Goal: Information Seeking & Learning: Find specific page/section

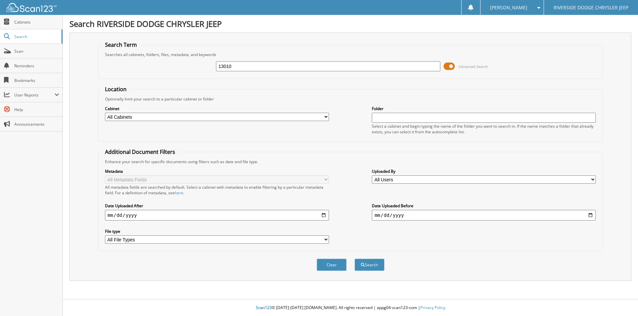
type input "13010"
click at [354, 259] on button "Search" at bounding box center [369, 265] width 30 height 12
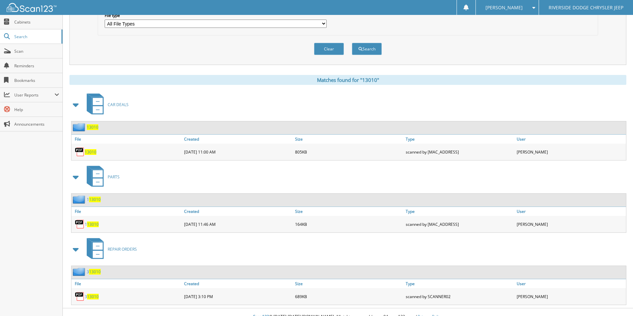
scroll to position [225, 0]
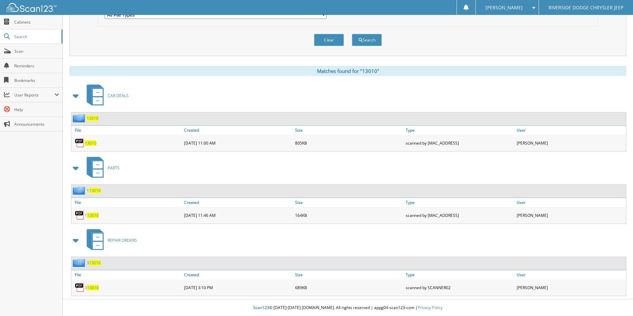
click at [92, 142] on span "13010" at bounding box center [91, 143] width 12 height 6
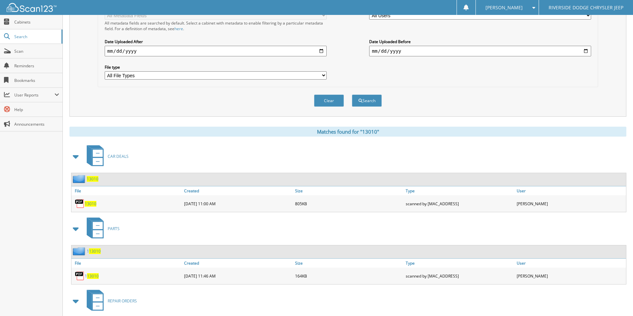
scroll to position [26, 0]
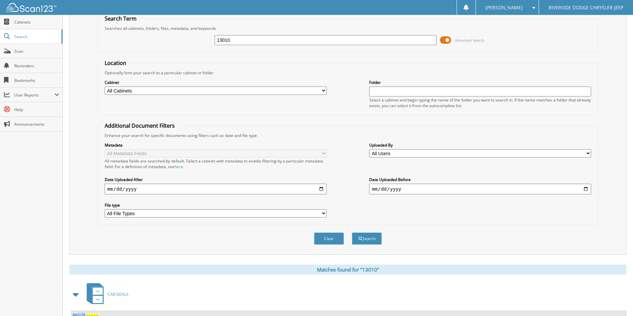
click at [261, 44] on input "13010" at bounding box center [326, 40] width 222 height 10
type input "13014"
click at [352, 233] on button "Search" at bounding box center [367, 239] width 30 height 12
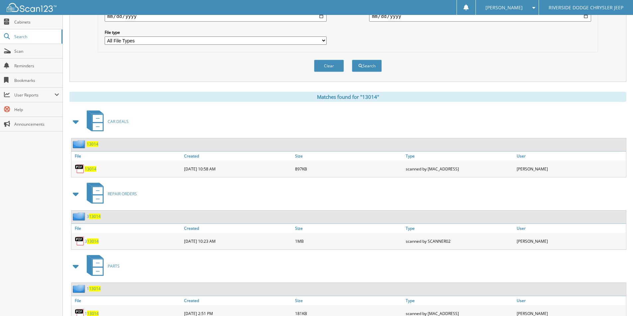
scroll to position [225, 0]
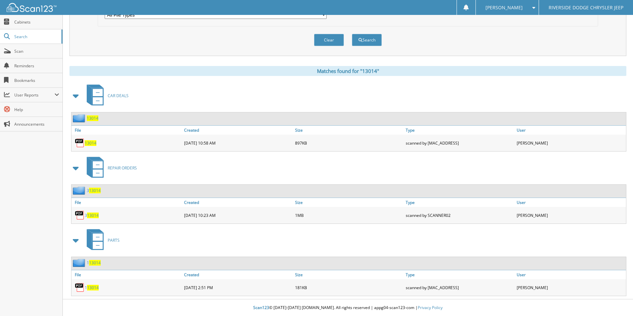
click at [92, 143] on span "13014" at bounding box center [91, 143] width 12 height 6
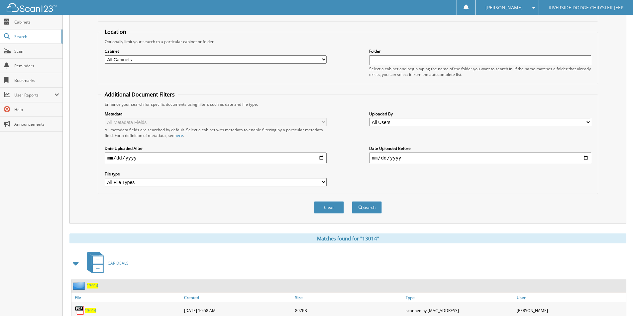
scroll to position [0, 0]
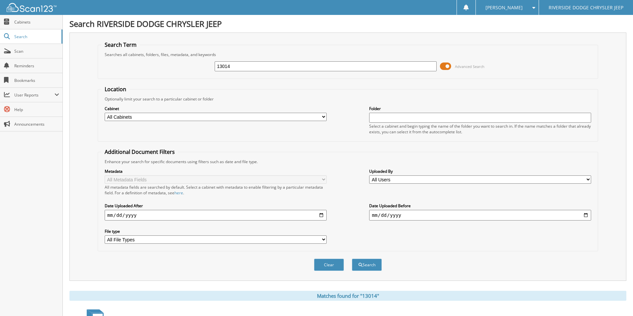
click at [242, 60] on div "13014 Advanced Search" at bounding box center [347, 66] width 493 height 18
click at [243, 69] on input "13014" at bounding box center [326, 66] width 222 height 10
click at [242, 70] on input "13014" at bounding box center [326, 66] width 222 height 10
click at [242, 66] on input "13014" at bounding box center [326, 66] width 222 height 10
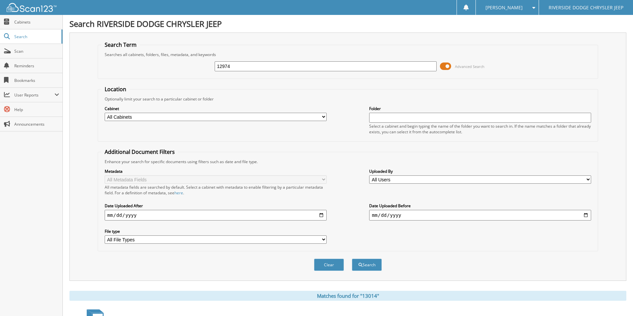
type input "12974"
click at [352, 259] on button "Search" at bounding box center [367, 265] width 30 height 12
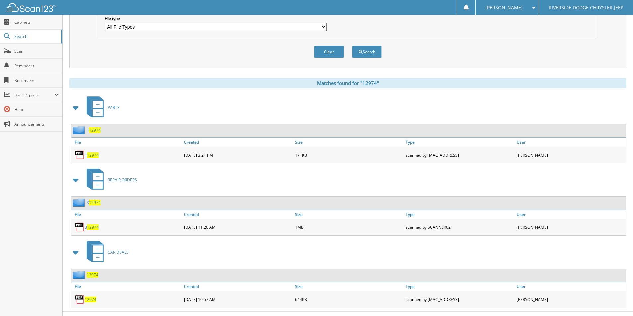
scroll to position [225, 0]
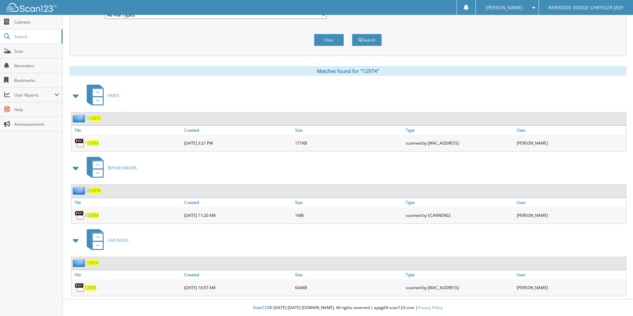
click at [89, 287] on span "12974" at bounding box center [91, 288] width 12 height 6
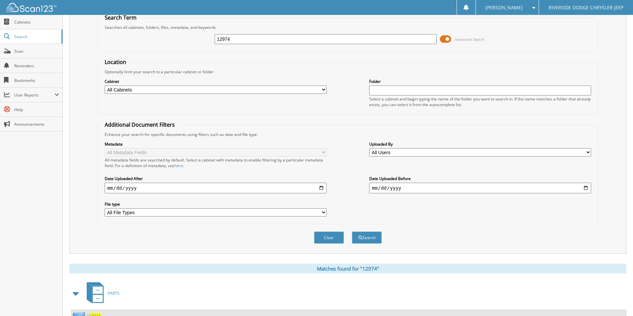
scroll to position [26, 0]
click at [240, 41] on input "12974" at bounding box center [326, 40] width 222 height 10
type input "12950A"
click at [352, 233] on button "Search" at bounding box center [367, 239] width 30 height 12
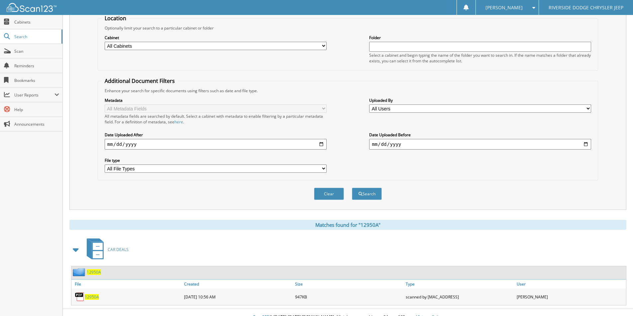
scroll to position [81, 0]
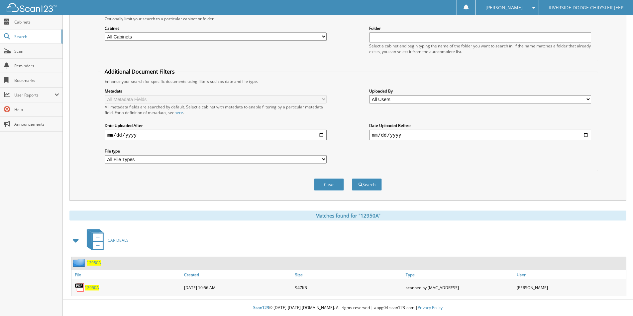
click at [93, 288] on span "12950A" at bounding box center [92, 288] width 14 height 6
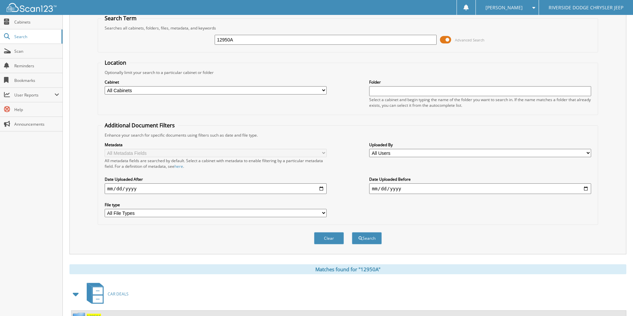
scroll to position [0, 0]
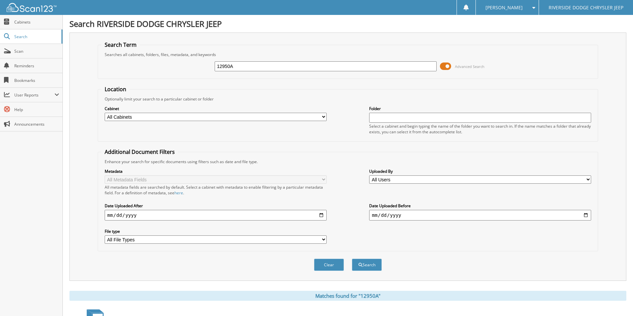
click at [234, 68] on input "12950A" at bounding box center [326, 66] width 222 height 10
type input "13017A"
click at [352, 259] on button "Search" at bounding box center [367, 265] width 30 height 12
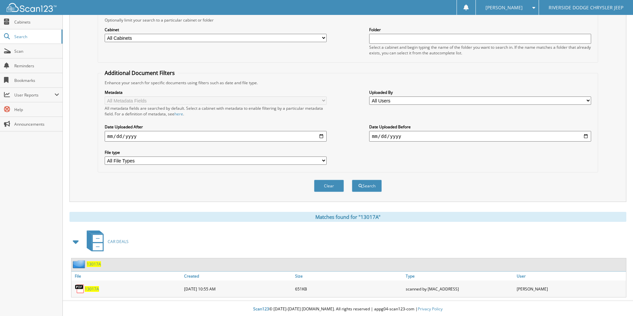
scroll to position [81, 0]
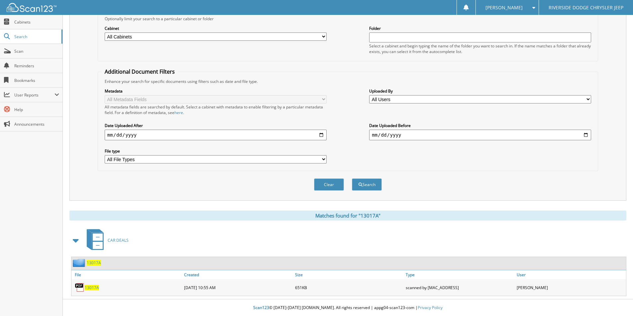
click at [93, 288] on span "13017A" at bounding box center [92, 288] width 14 height 6
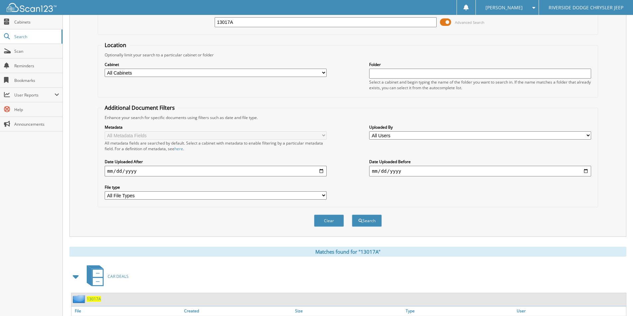
scroll to position [0, 0]
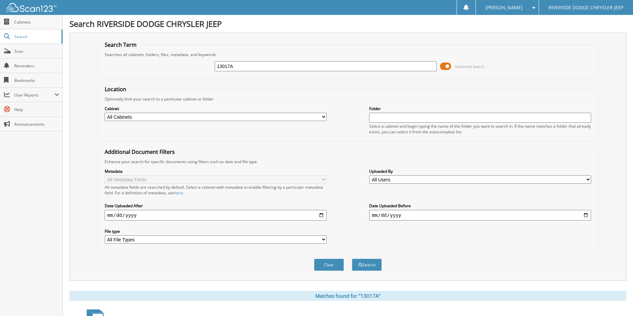
click at [236, 65] on input "13017A" at bounding box center [326, 66] width 222 height 10
type input "12833A"
click at [352, 259] on button "Search" at bounding box center [367, 265] width 30 height 12
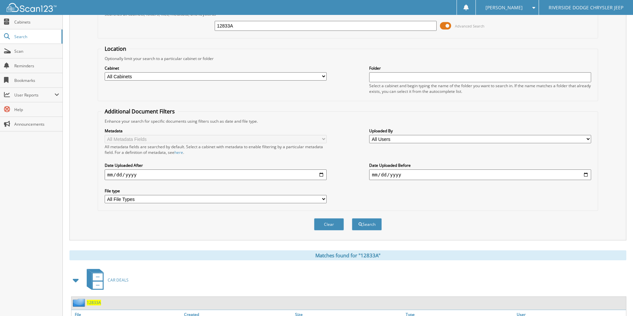
scroll to position [81, 0]
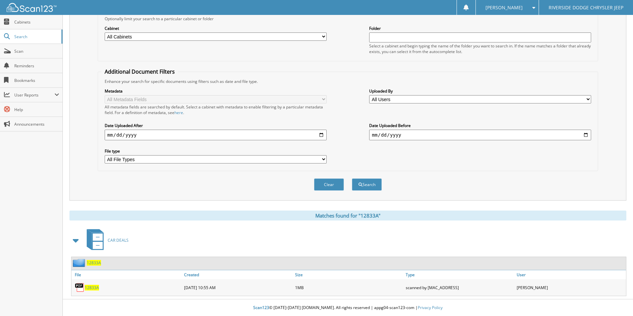
click at [94, 288] on span "12833A" at bounding box center [92, 288] width 14 height 6
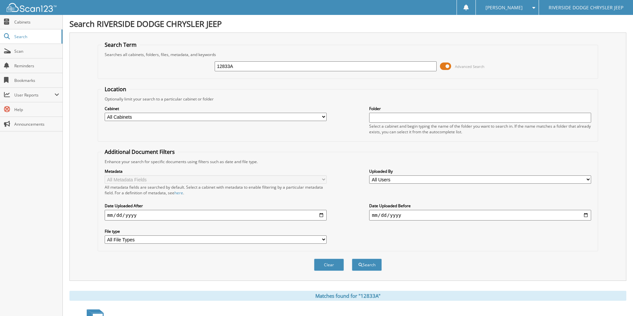
click at [234, 64] on input "12833A" at bounding box center [326, 66] width 222 height 10
type input "12906"
click at [352, 259] on button "Search" at bounding box center [367, 265] width 30 height 12
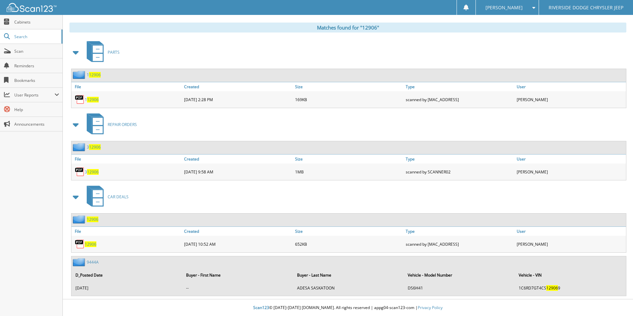
scroll to position [269, 0]
click at [92, 245] on span "12906" at bounding box center [91, 245] width 12 height 6
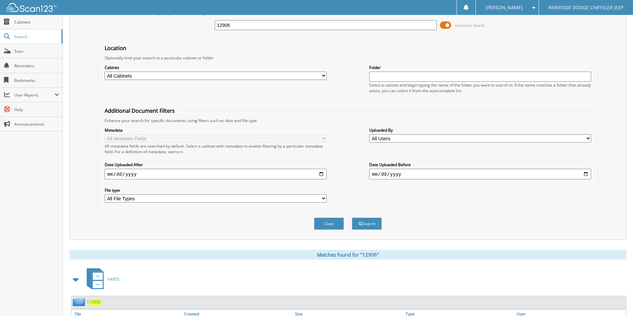
scroll to position [0, 0]
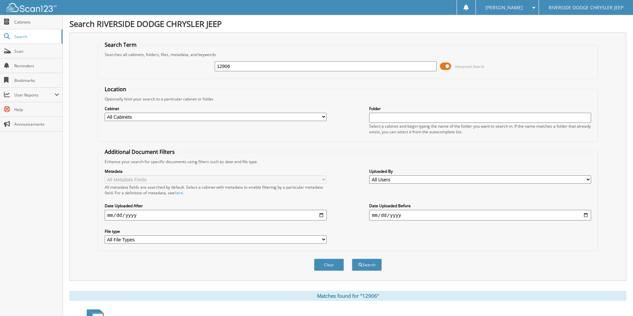
click at [291, 66] on input "12906" at bounding box center [326, 66] width 222 height 10
type input "12889"
click at [352, 259] on button "Search" at bounding box center [367, 265] width 30 height 12
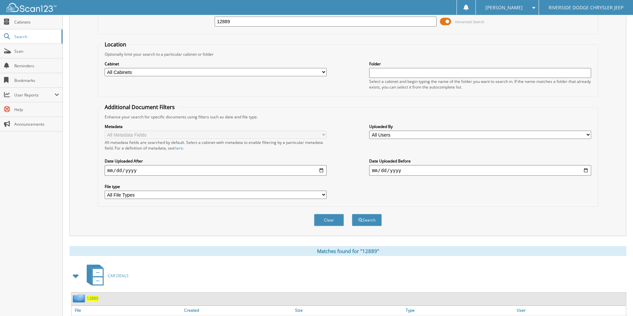
scroll to position [166, 0]
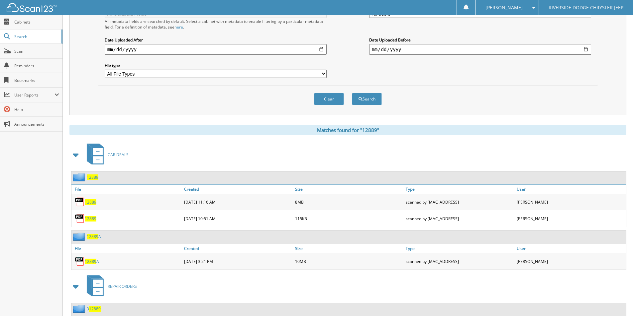
click at [90, 205] on span "12889" at bounding box center [91, 203] width 12 height 6
click at [92, 219] on span "12889" at bounding box center [91, 219] width 12 height 6
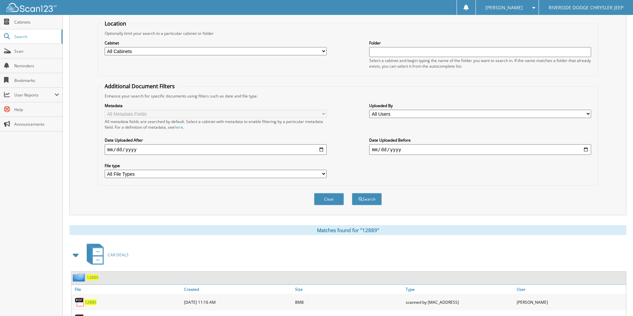
scroll to position [0, 0]
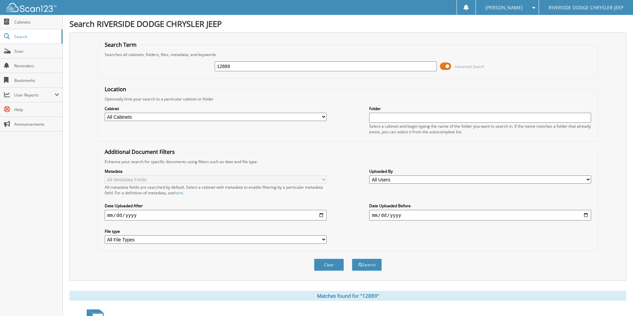
click at [253, 62] on input "12889" at bounding box center [326, 66] width 222 height 10
click at [253, 64] on input "12889" at bounding box center [326, 66] width 222 height 10
type input "12991"
click at [352, 259] on button "Search" at bounding box center [367, 265] width 30 height 12
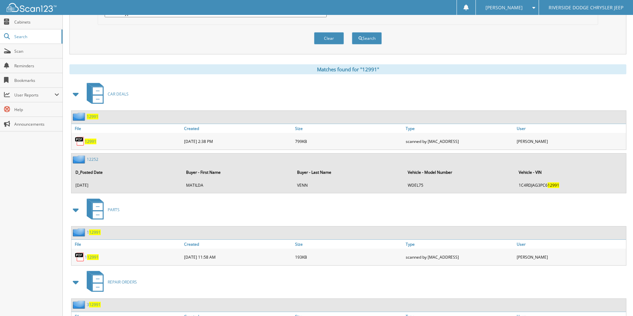
scroll to position [269, 0]
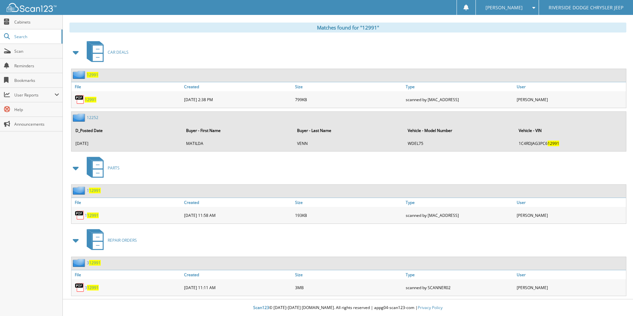
click at [90, 98] on span "12991" at bounding box center [91, 100] width 12 height 6
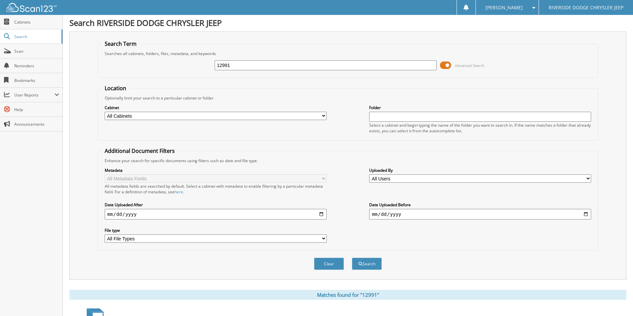
scroll to position [0, 0]
click at [280, 66] on input "12991" at bounding box center [326, 66] width 222 height 10
type input "13048"
click at [352, 259] on button "Search" at bounding box center [367, 265] width 30 height 12
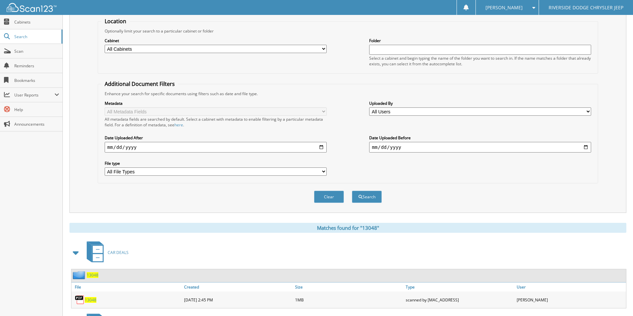
scroll to position [153, 0]
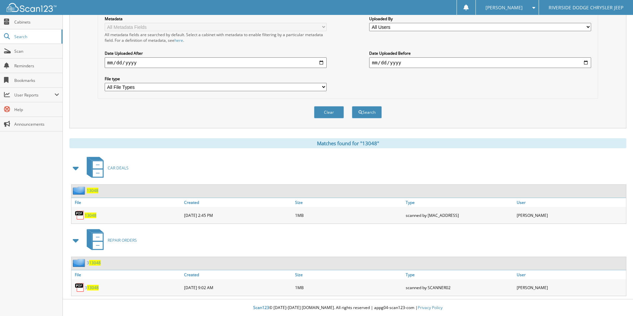
click at [87, 214] on span "13048" at bounding box center [91, 216] width 12 height 6
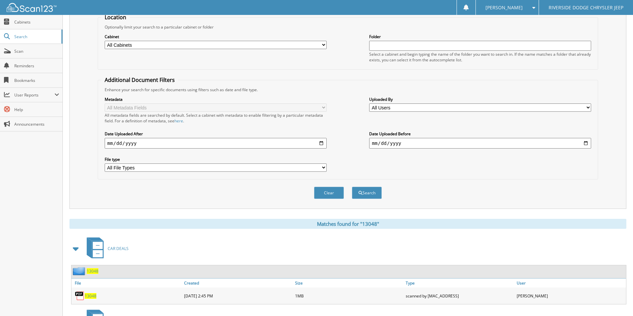
scroll to position [0, 0]
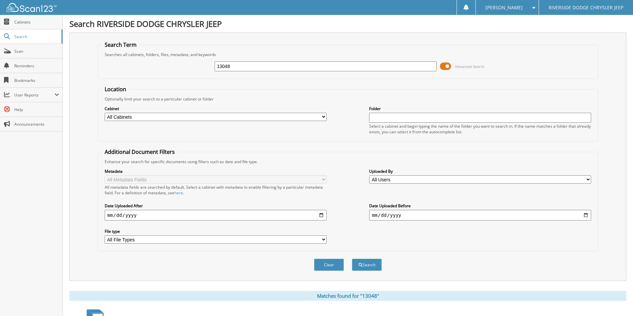
click at [241, 66] on input "13048" at bounding box center [326, 66] width 222 height 10
type input "12881"
click at [352, 259] on button "Search" at bounding box center [367, 265] width 30 height 12
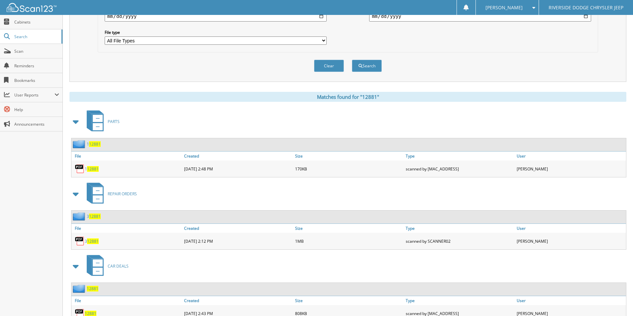
scroll to position [269, 0]
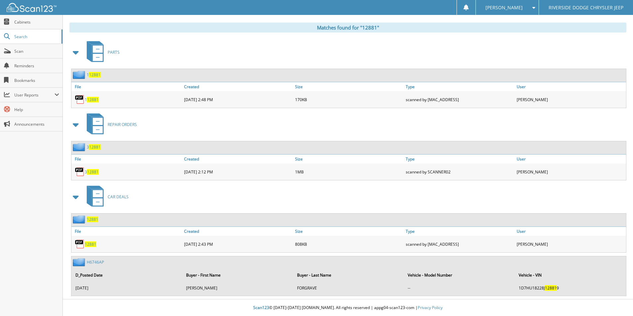
click at [89, 243] on span "12881" at bounding box center [91, 245] width 12 height 6
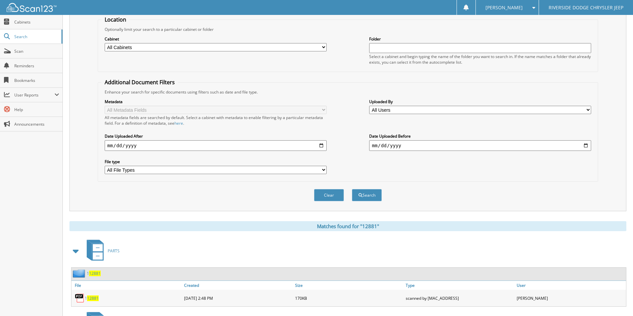
scroll to position [0, 0]
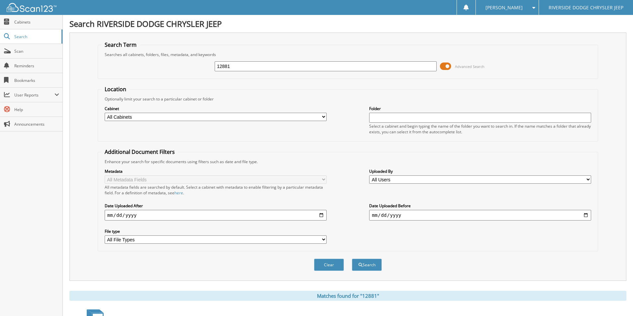
click at [273, 67] on input "12881" at bounding box center [326, 66] width 222 height 10
type input "12857"
click at [352, 259] on button "Search" at bounding box center [367, 265] width 30 height 12
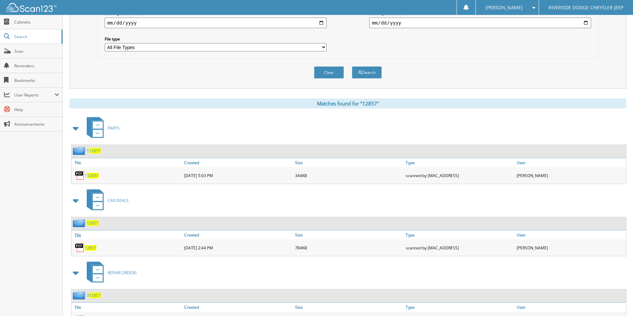
scroll to position [225, 0]
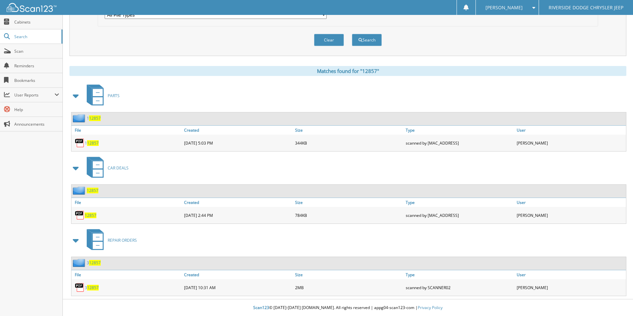
click at [92, 215] on span "12857" at bounding box center [91, 216] width 12 height 6
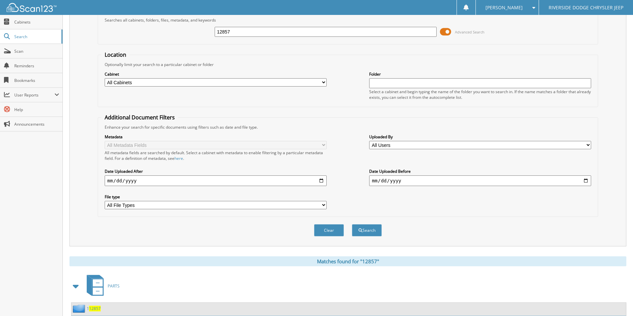
scroll to position [26, 0]
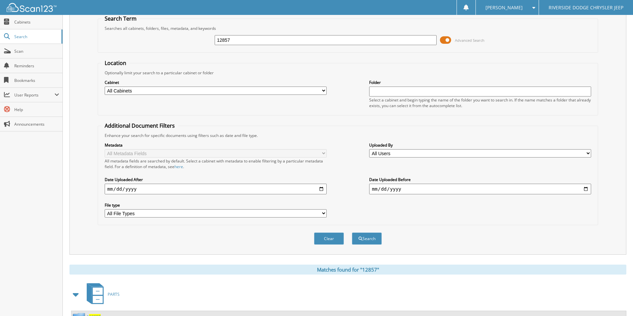
click at [244, 45] on div "12857" at bounding box center [326, 40] width 222 height 11
click at [244, 43] on input "12857" at bounding box center [326, 40] width 222 height 10
type input "12721B"
click at [352, 233] on button "Search" at bounding box center [367, 239] width 30 height 12
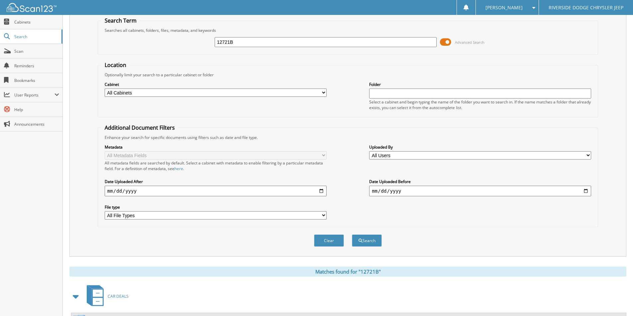
scroll to position [81, 0]
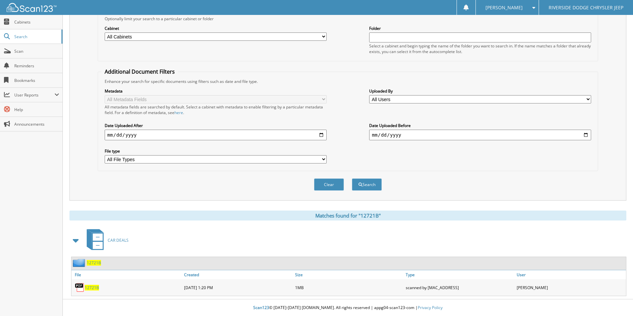
click at [95, 287] on span "12721B" at bounding box center [92, 288] width 14 height 6
click at [92, 288] on span "12721B" at bounding box center [92, 288] width 14 height 6
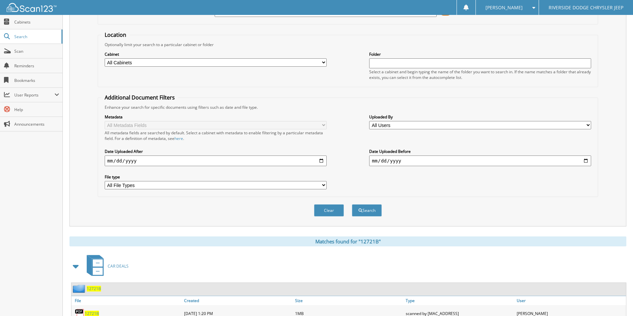
scroll to position [0, 0]
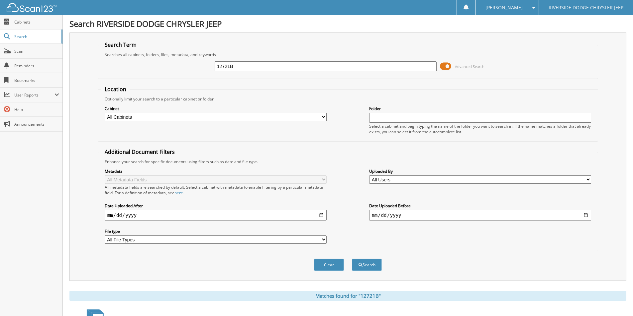
click at [240, 64] on input "12721B" at bounding box center [326, 66] width 222 height 10
type input "12946"
click at [352, 259] on button "Search" at bounding box center [367, 265] width 30 height 12
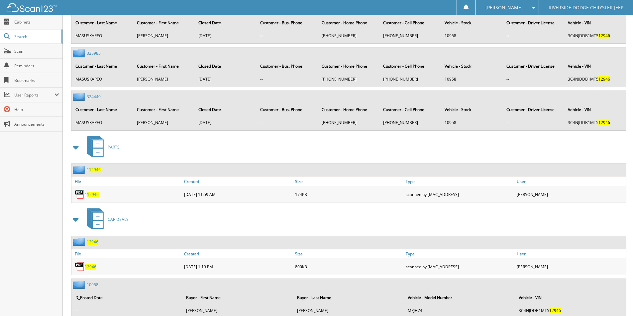
scroll to position [661, 0]
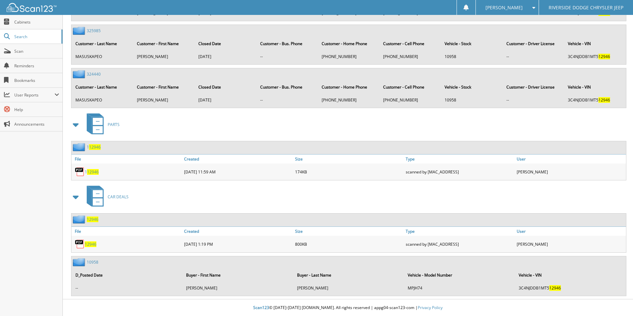
click at [91, 244] on span "12946" at bounding box center [91, 245] width 12 height 6
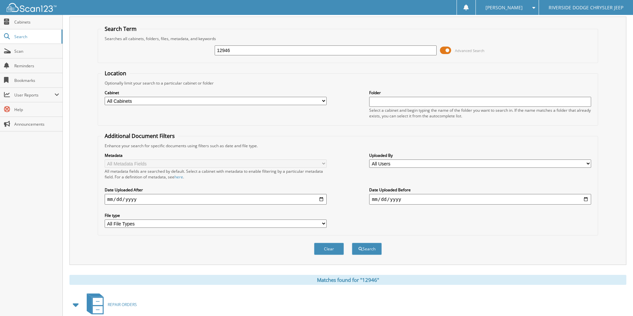
scroll to position [0, 0]
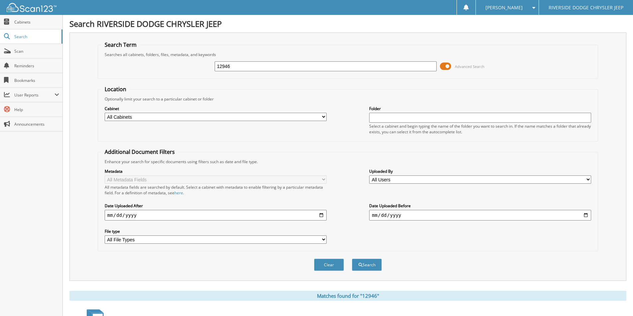
click at [235, 67] on input "12946" at bounding box center [326, 66] width 222 height 10
type input "12865A"
click at [352, 259] on button "Search" at bounding box center [367, 265] width 30 height 12
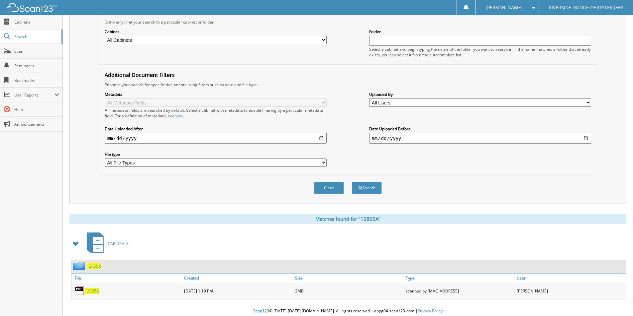
scroll to position [81, 0]
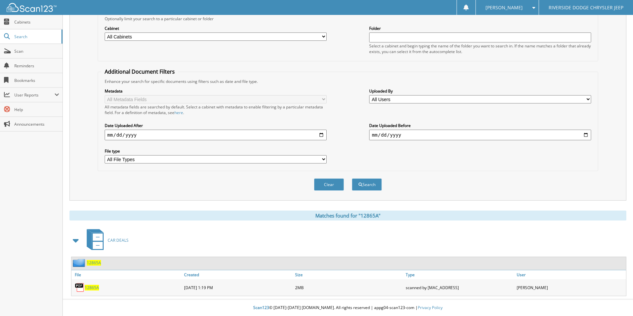
click at [96, 288] on span "12865A" at bounding box center [92, 288] width 14 height 6
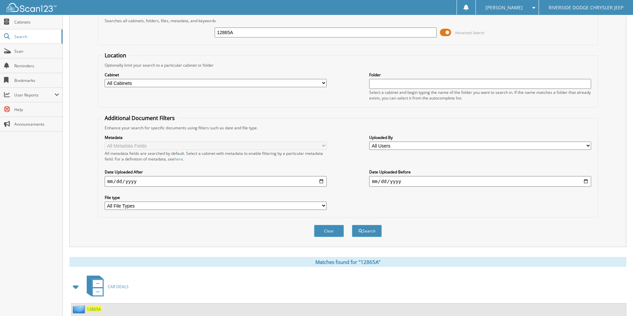
scroll to position [0, 0]
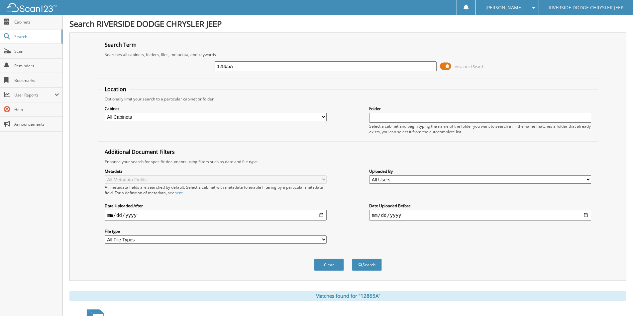
click at [253, 65] on input "12865A" at bounding box center [326, 66] width 222 height 10
type input "13001A"
click at [352, 259] on button "Search" at bounding box center [367, 265] width 30 height 12
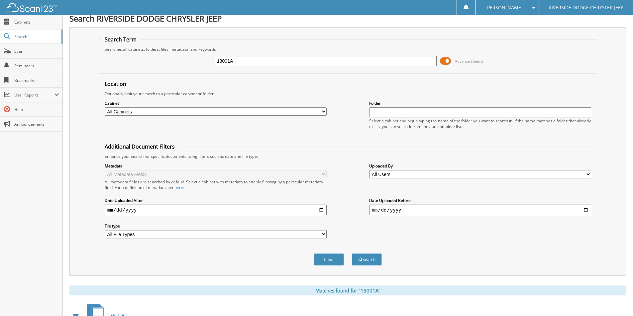
scroll to position [81, 0]
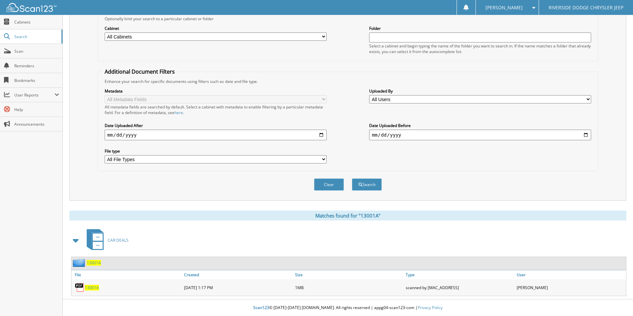
click at [96, 289] on span "13001A" at bounding box center [92, 288] width 14 height 6
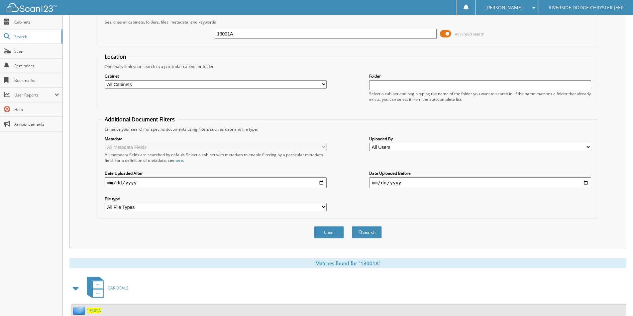
scroll to position [0, 0]
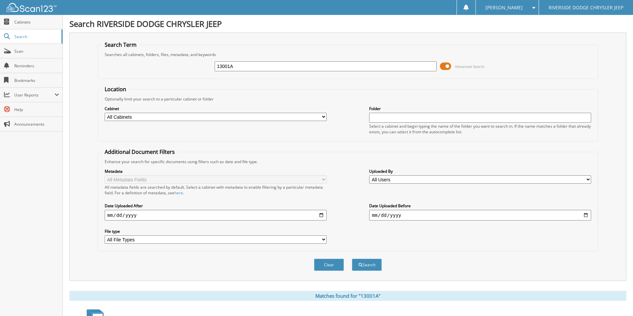
click at [285, 68] on input "13001A" at bounding box center [326, 66] width 222 height 10
type input "U4684"
click at [352, 259] on button "Search" at bounding box center [367, 265] width 30 height 12
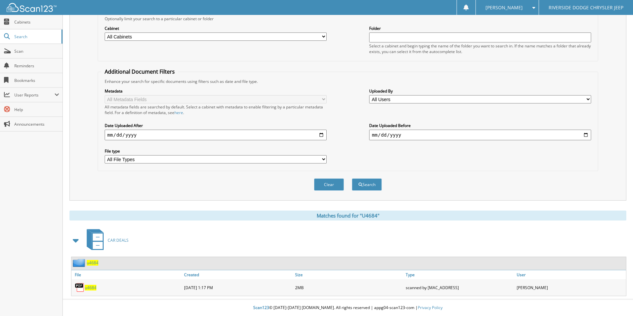
click at [90, 288] on span "u4684" at bounding box center [91, 288] width 12 height 6
click at [90, 263] on span "u4684" at bounding box center [93, 263] width 12 height 6
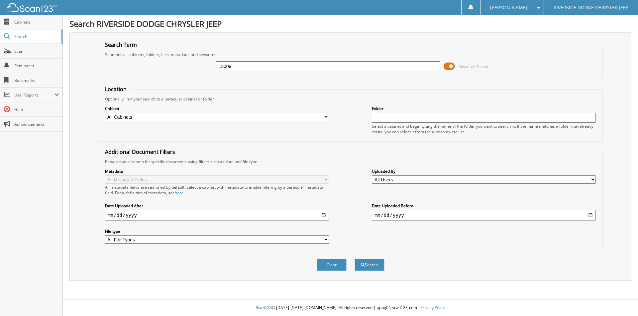
type input "13009"
click at [354, 259] on button "Search" at bounding box center [369, 265] width 30 height 12
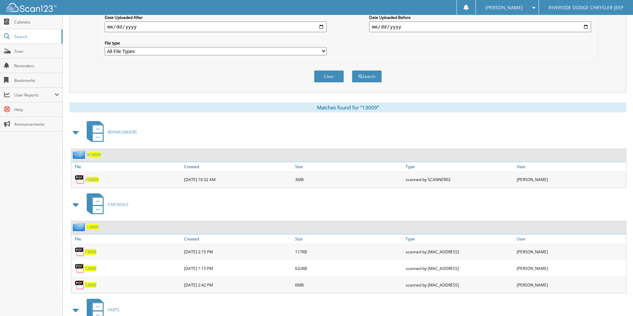
scroll to position [259, 0]
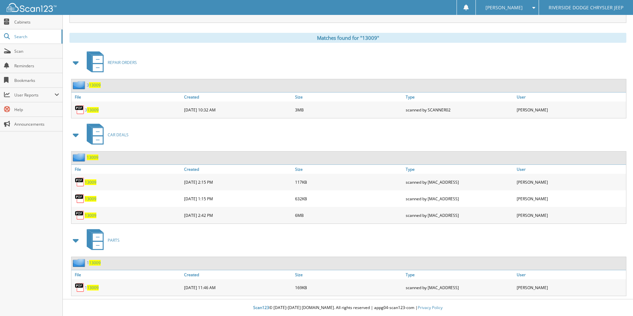
click at [92, 182] on span "13009" at bounding box center [91, 183] width 12 height 6
click at [91, 199] on span "13009" at bounding box center [91, 199] width 12 height 6
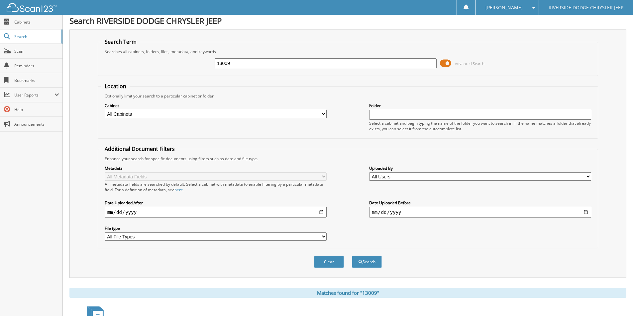
scroll to position [0, 0]
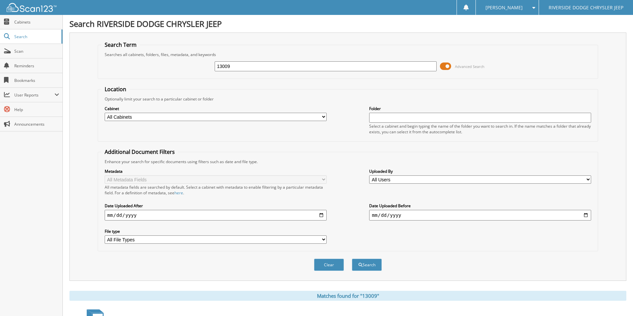
click at [250, 67] on input "13009" at bounding box center [326, 66] width 222 height 10
type input "0"
type input "12718B"
click at [352, 259] on button "Search" at bounding box center [367, 265] width 30 height 12
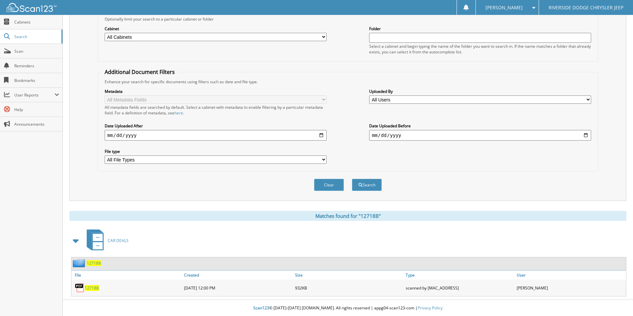
scroll to position [81, 0]
click at [92, 288] on span "12718B" at bounding box center [92, 288] width 14 height 6
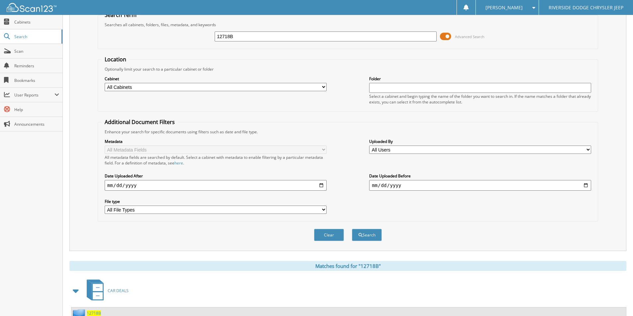
scroll to position [0, 0]
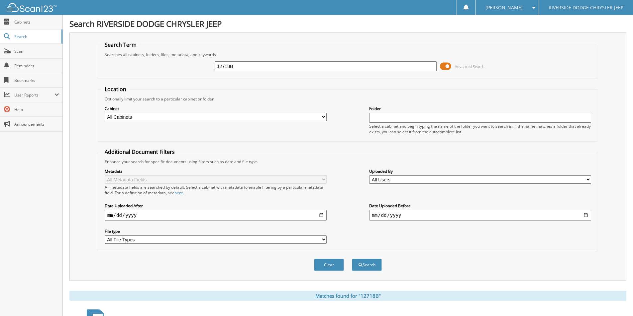
click at [265, 64] on input "12718B" at bounding box center [326, 66] width 222 height 10
type input "12842"
click at [352, 259] on button "Search" at bounding box center [367, 265] width 30 height 12
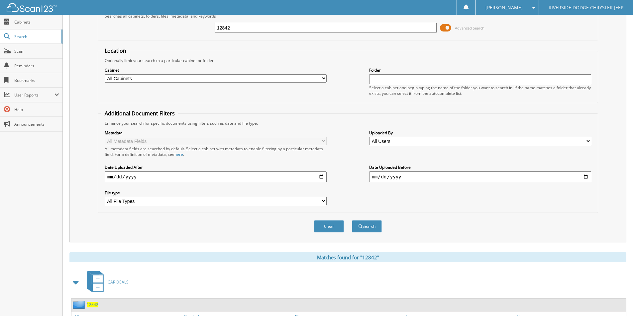
scroll to position [199, 0]
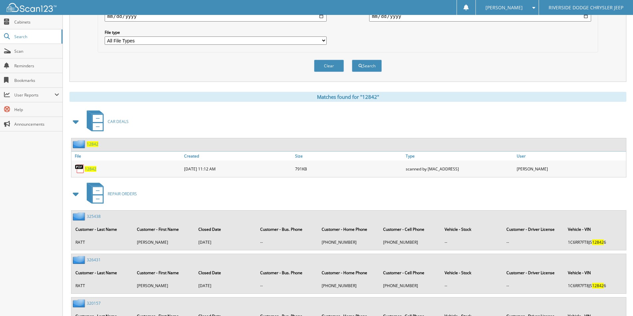
click at [93, 167] on span "12842" at bounding box center [91, 169] width 12 height 6
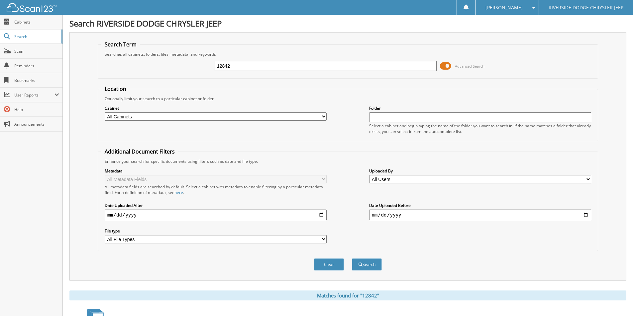
scroll to position [0, 0]
click at [221, 64] on input "12842" at bounding box center [326, 66] width 222 height 10
type input "12885BB"
click at [352, 259] on button "Search" at bounding box center [367, 265] width 30 height 12
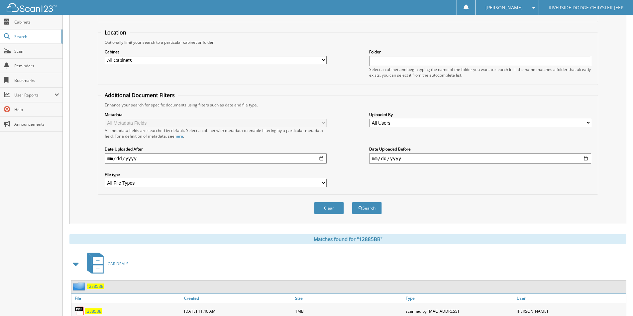
scroll to position [81, 0]
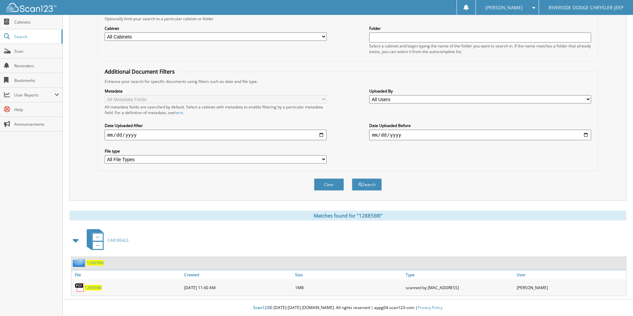
click at [97, 288] on span "12885BB" at bounding box center [93, 288] width 17 height 6
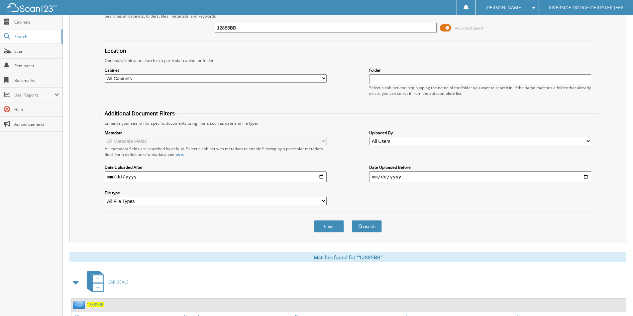
scroll to position [0, 0]
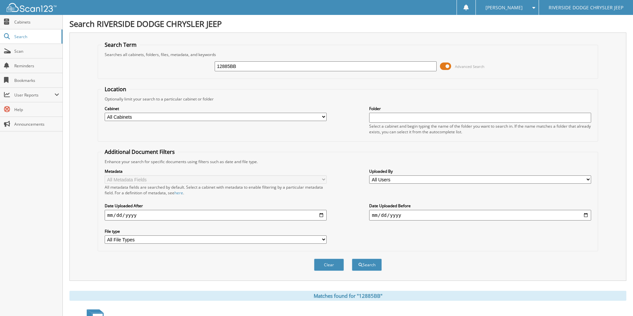
click at [248, 68] on input "12885BB" at bounding box center [326, 66] width 222 height 10
drag, startPoint x: 237, startPoint y: 68, endPoint x: 175, endPoint y: 77, distance: 63.5
click at [175, 77] on fieldset "Search Term Searches all cabinets, folders, files, metadata, and keywords 12885…" at bounding box center [348, 60] width 500 height 38
type input "12809A"
click at [352, 259] on button "Search" at bounding box center [367, 265] width 30 height 12
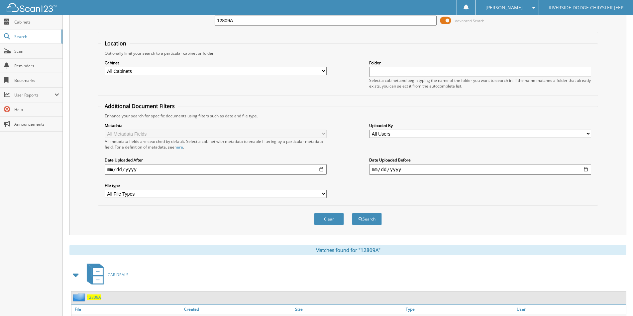
scroll to position [81, 0]
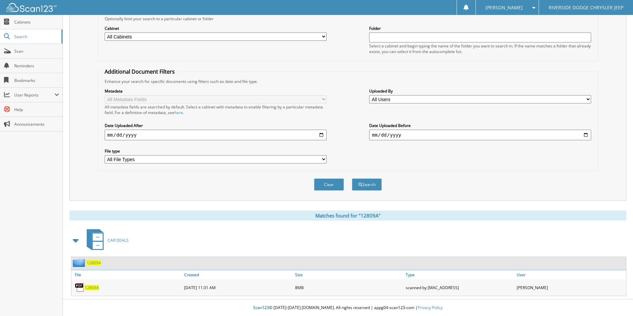
click at [90, 288] on span "12809A" at bounding box center [92, 288] width 14 height 6
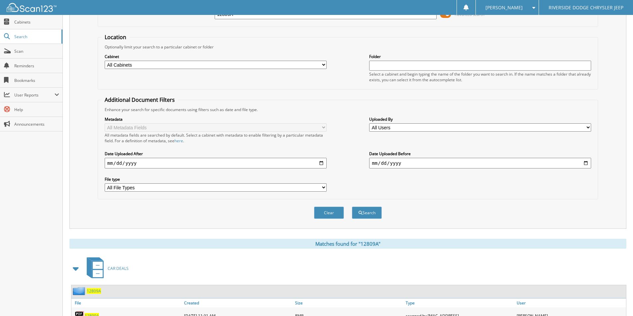
scroll to position [0, 0]
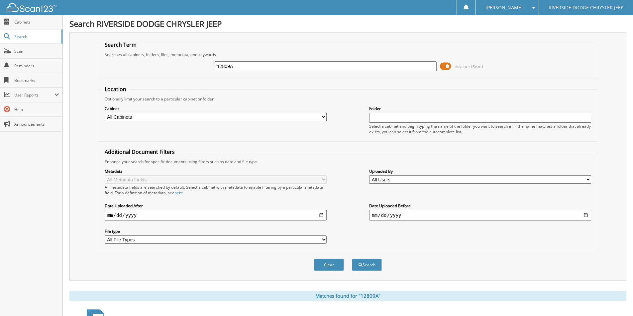
click at [274, 67] on input "12809A" at bounding box center [326, 66] width 222 height 10
type input "12935AA"
click at [352, 259] on button "Search" at bounding box center [367, 265] width 30 height 12
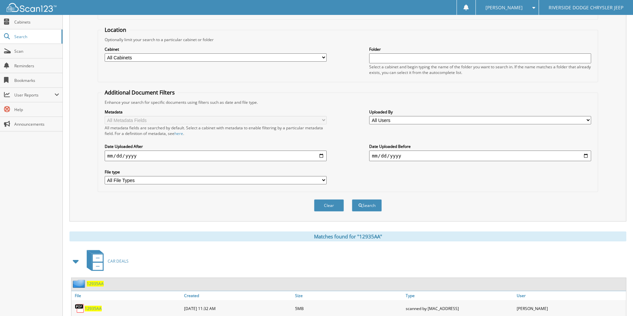
scroll to position [81, 0]
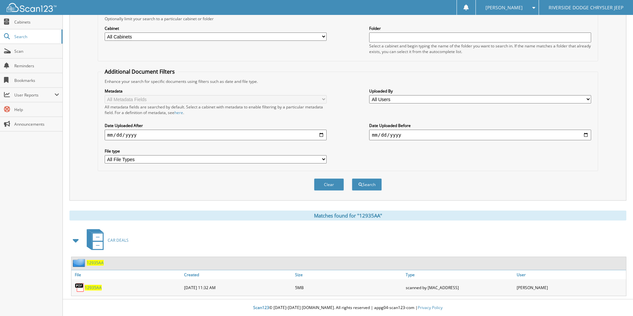
click at [99, 286] on span "12935AA" at bounding box center [93, 288] width 17 height 6
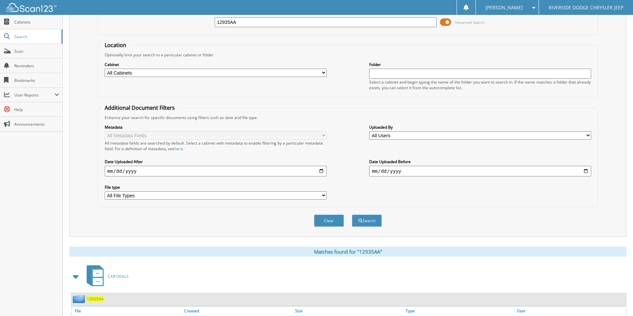
scroll to position [0, 0]
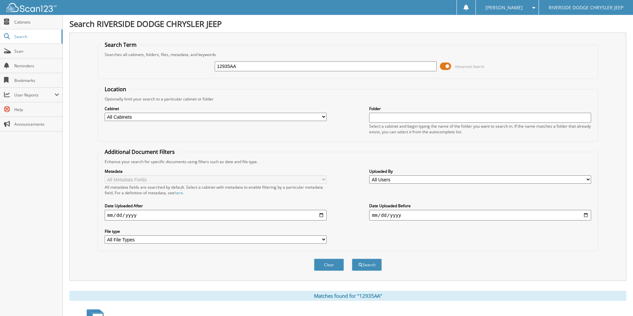
click at [275, 71] on input "12935AA" at bounding box center [326, 66] width 222 height 10
type input "13023"
click at [352, 259] on button "Search" at bounding box center [367, 265] width 30 height 12
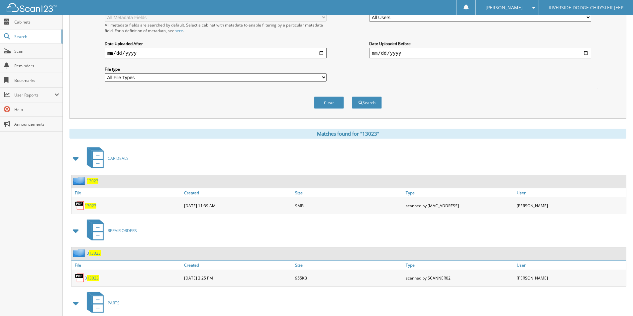
scroll to position [166, 0]
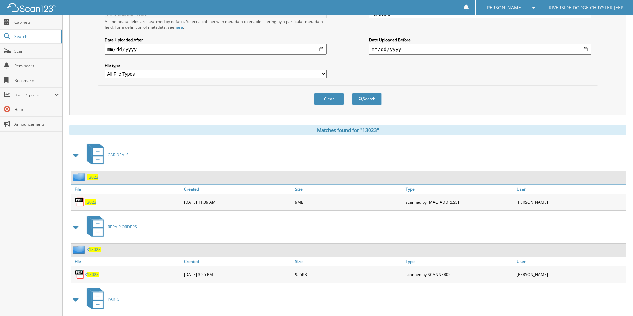
click at [90, 203] on span "13023" at bounding box center [91, 203] width 12 height 6
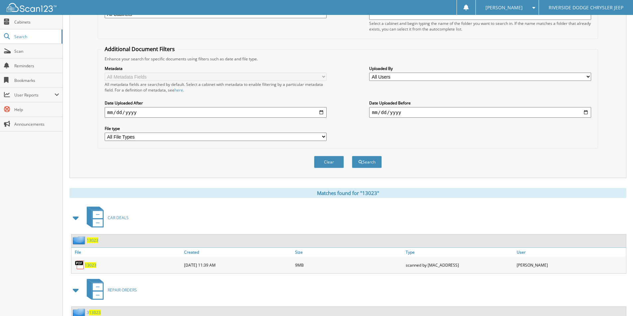
scroll to position [0, 0]
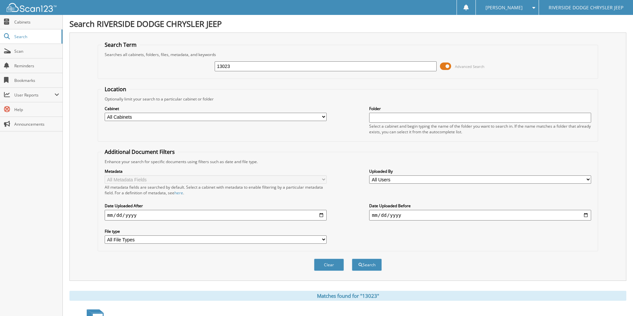
click at [267, 66] on input "13023" at bounding box center [326, 66] width 222 height 10
type input "U4665A"
click at [352, 259] on button "Search" at bounding box center [367, 265] width 30 height 12
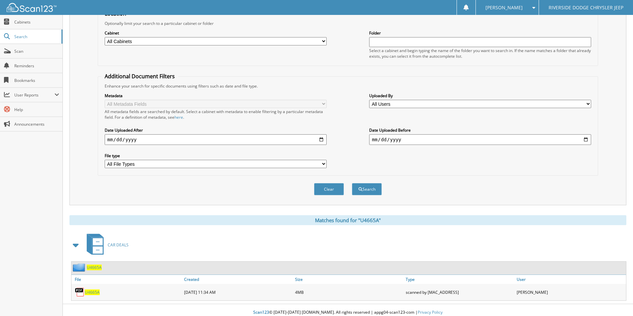
scroll to position [81, 0]
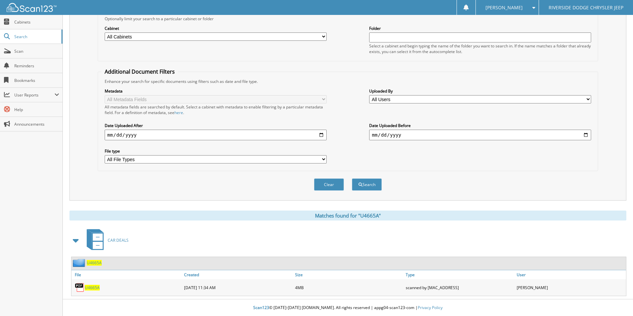
click at [88, 286] on span "U4665A" at bounding box center [92, 288] width 15 height 6
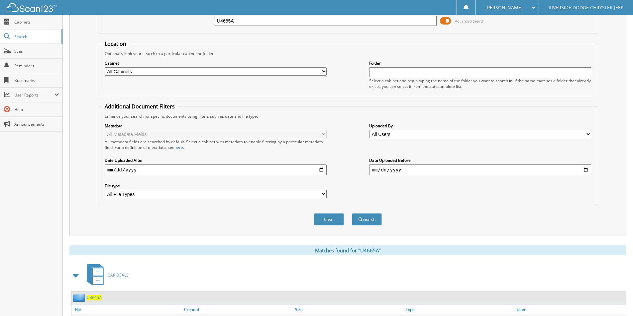
scroll to position [0, 0]
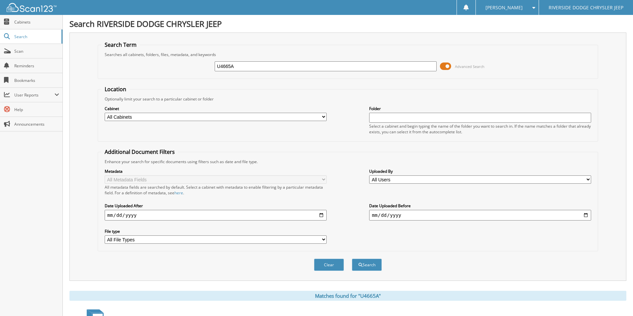
click at [270, 64] on input "U4665A" at bounding box center [326, 66] width 222 height 10
type input "13036"
click at [352, 259] on button "Search" at bounding box center [367, 265] width 30 height 12
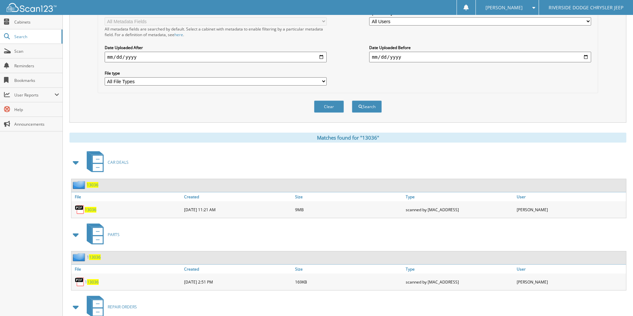
scroll to position [166, 0]
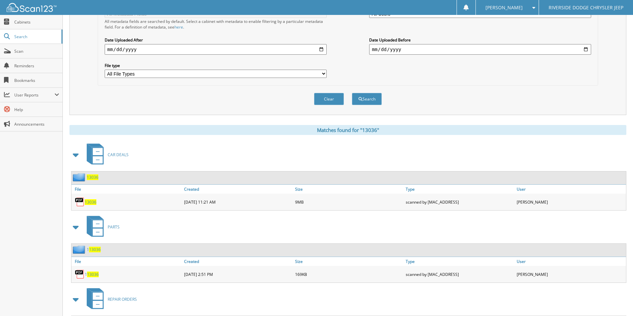
click at [89, 201] on span "13036" at bounding box center [91, 203] width 12 height 6
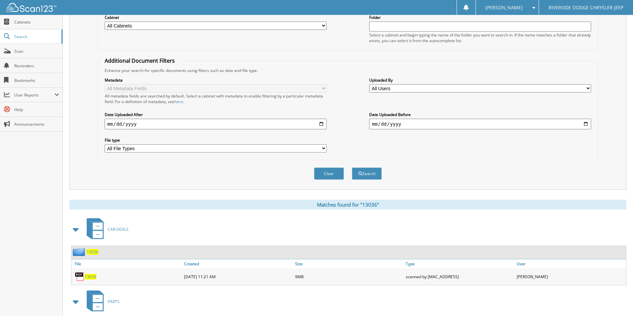
scroll to position [0, 0]
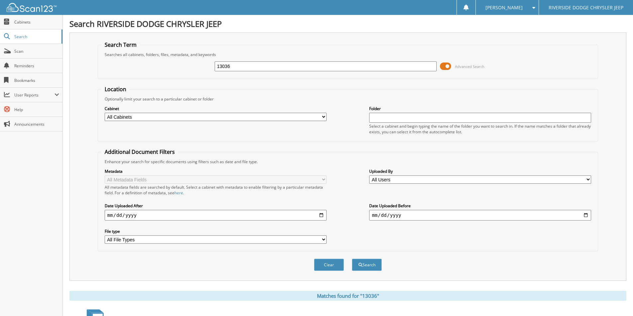
click at [244, 68] on input "13036" at bounding box center [326, 66] width 222 height 10
type input "13017"
click at [352, 259] on button "Search" at bounding box center [367, 265] width 30 height 12
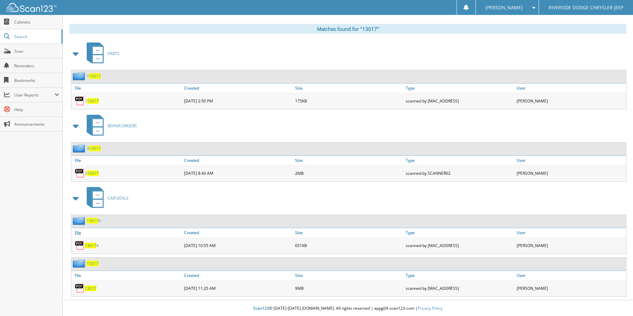
scroll to position [268, 0]
click at [95, 286] on span "13017" at bounding box center [91, 288] width 12 height 6
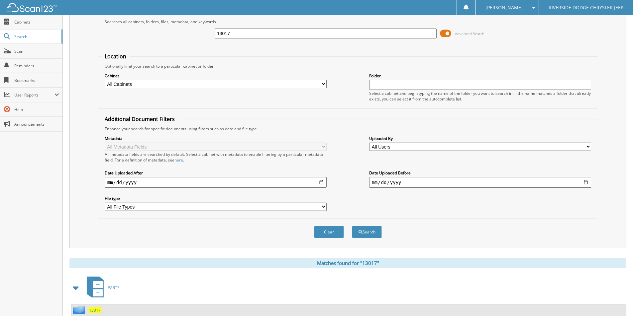
scroll to position [0, 0]
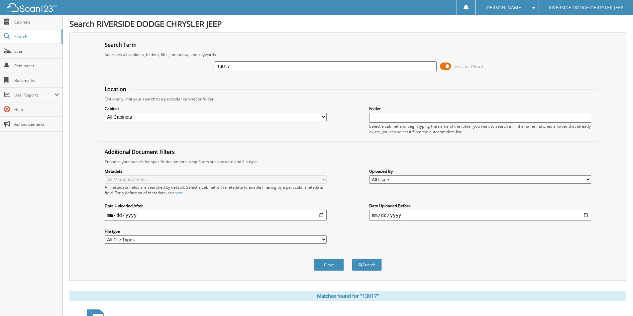
click at [307, 66] on input "13017" at bounding box center [326, 66] width 222 height 10
type input "12913"
click at [352, 259] on button "Search" at bounding box center [367, 265] width 30 height 12
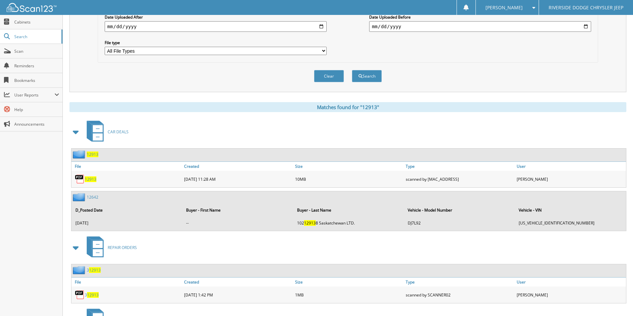
scroll to position [199, 0]
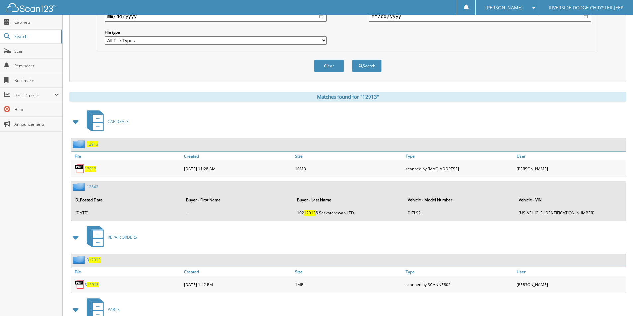
click at [91, 168] on span "12913" at bounding box center [91, 169] width 12 height 6
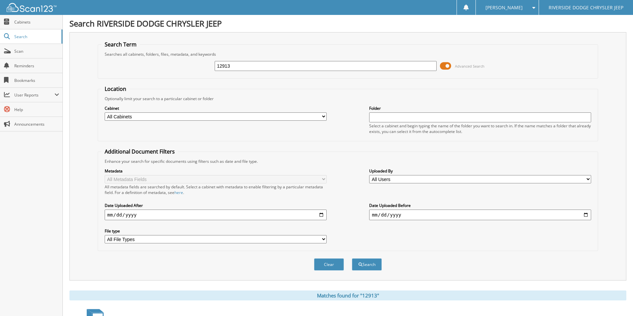
scroll to position [0, 0]
click at [233, 65] on input "12913" at bounding box center [326, 66] width 222 height 10
type input "13000"
click at [352, 259] on button "Search" at bounding box center [367, 265] width 30 height 12
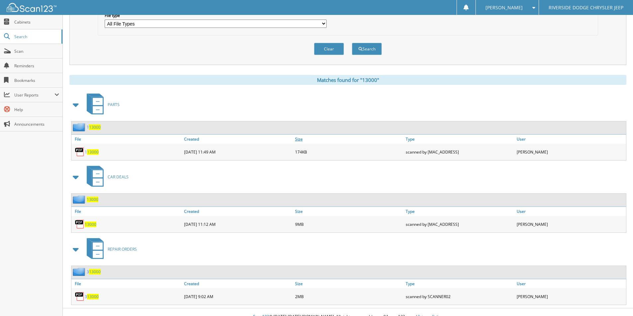
scroll to position [225, 0]
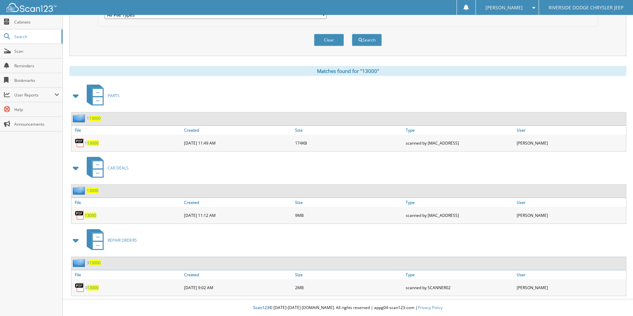
click at [89, 215] on span "13000" at bounding box center [91, 216] width 12 height 6
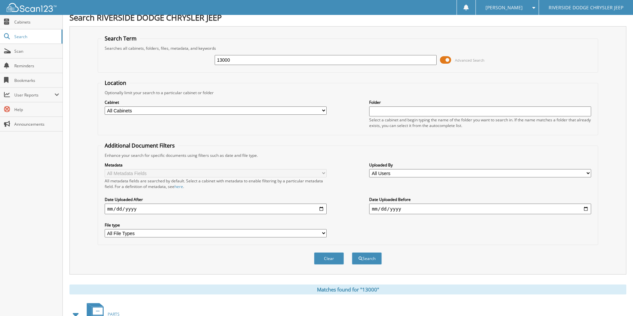
scroll to position [0, 0]
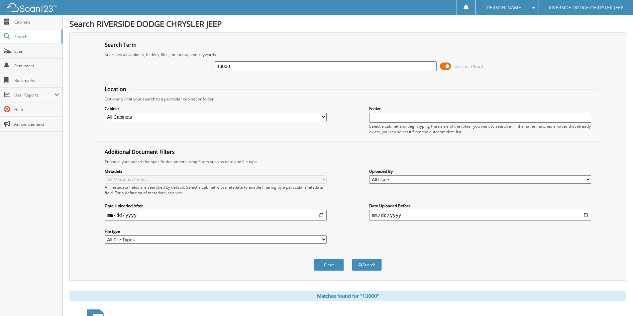
click at [236, 62] on input "13000" at bounding box center [326, 66] width 222 height 10
type input "13037"
click at [352, 259] on button "Search" at bounding box center [367, 265] width 30 height 12
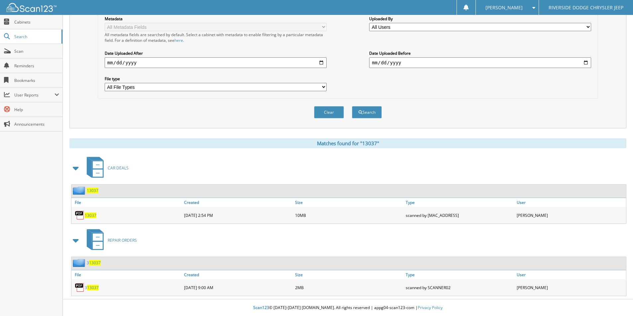
click at [91, 216] on span "13037" at bounding box center [91, 216] width 12 height 6
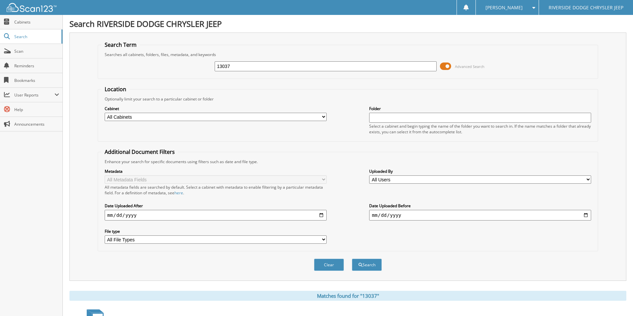
click at [240, 69] on input "13037" at bounding box center [326, 66] width 222 height 10
type input "13001"
click at [352, 259] on button "Search" at bounding box center [367, 265] width 30 height 12
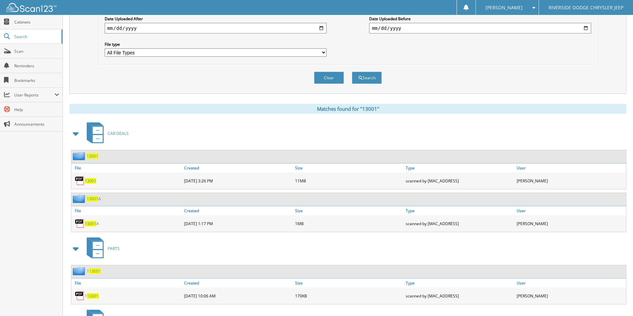
scroll to position [199, 0]
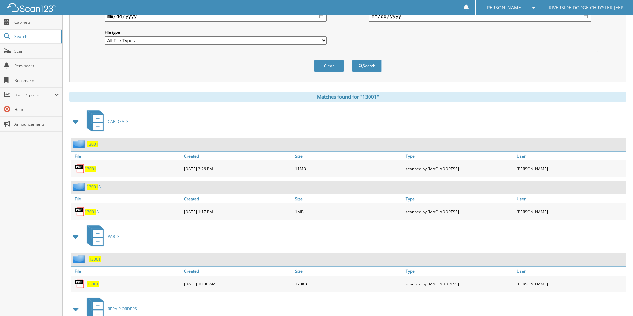
click at [89, 169] on span "13001" at bounding box center [91, 169] width 12 height 6
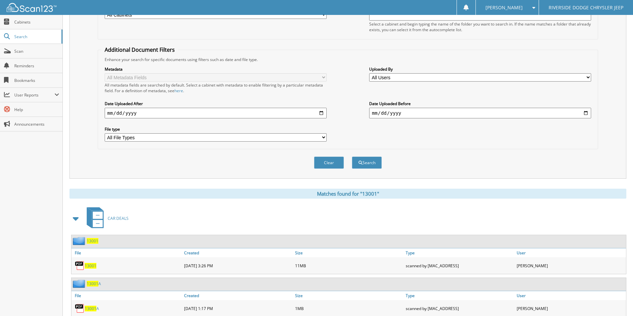
scroll to position [0, 0]
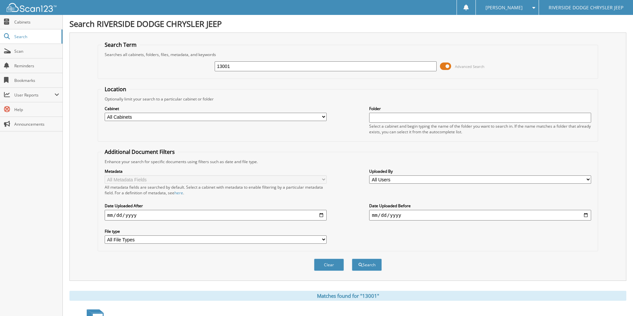
click at [270, 70] on input "13001" at bounding box center [326, 66] width 222 height 10
type input "12950"
click at [352, 259] on button "Search" at bounding box center [367, 265] width 30 height 12
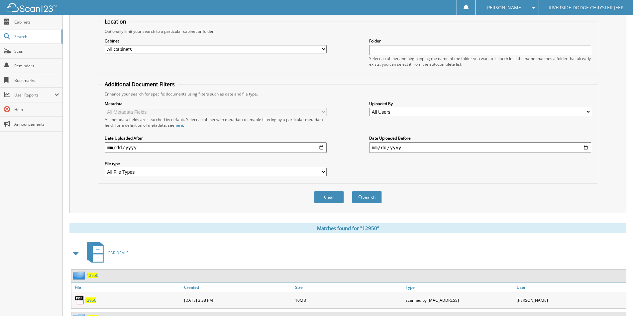
scroll to position [199, 0]
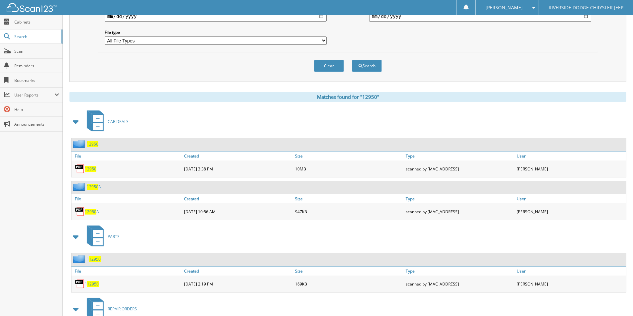
click at [89, 169] on span "12950" at bounding box center [91, 169] width 12 height 6
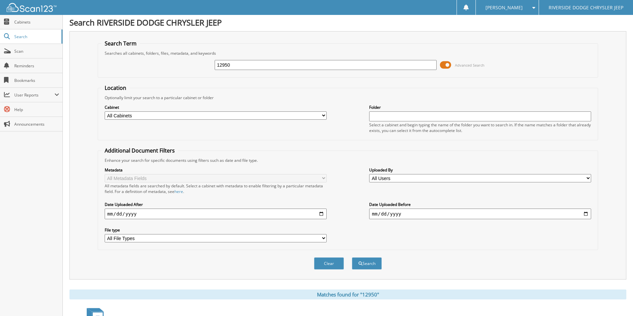
scroll to position [0, 0]
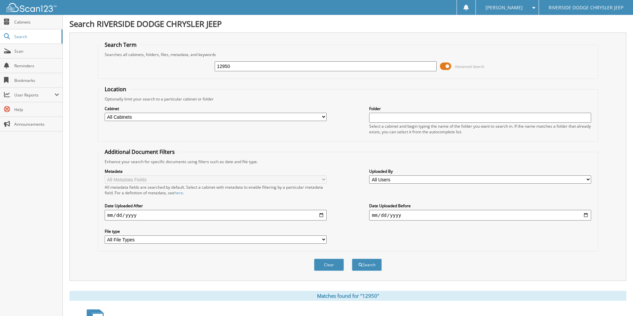
click at [233, 66] on input "12950" at bounding box center [326, 66] width 222 height 10
type input "12970"
click at [352, 259] on button "Search" at bounding box center [367, 265] width 30 height 12
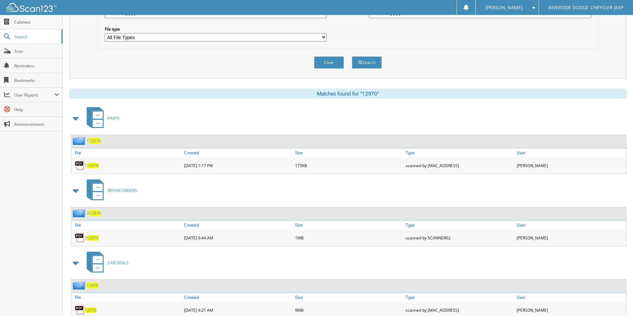
scroll to position [225, 0]
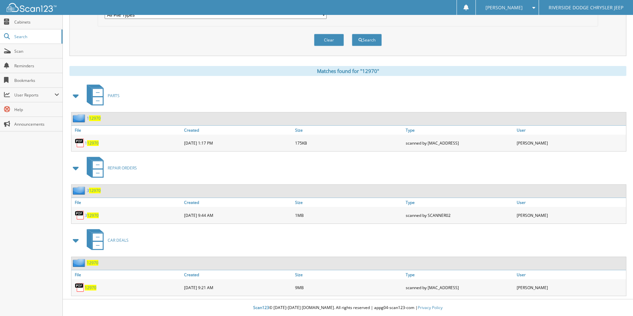
click at [95, 286] on span "12970" at bounding box center [91, 288] width 12 height 6
click at [91, 286] on span "12970" at bounding box center [91, 288] width 12 height 6
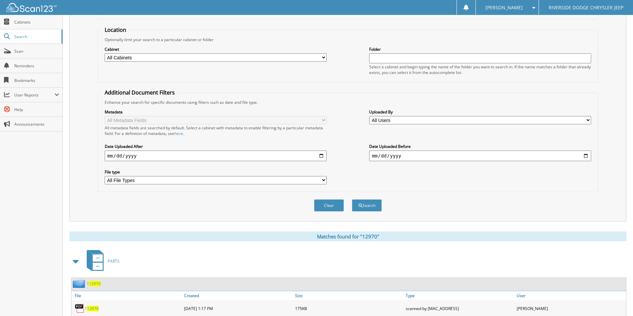
scroll to position [0, 0]
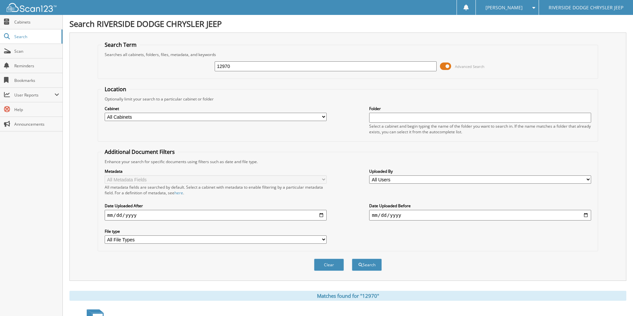
click at [229, 66] on input "12970" at bounding box center [326, 66] width 222 height 10
type input "12939"
click at [352, 259] on button "Search" at bounding box center [367, 265] width 30 height 12
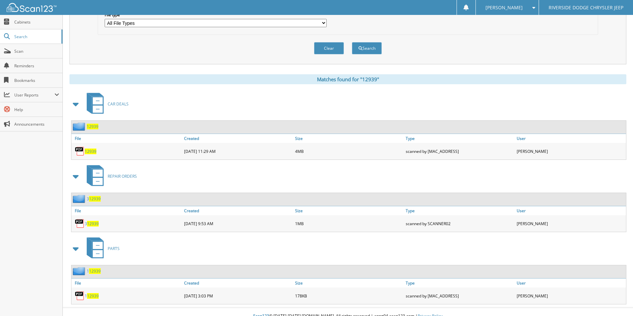
scroll to position [225, 0]
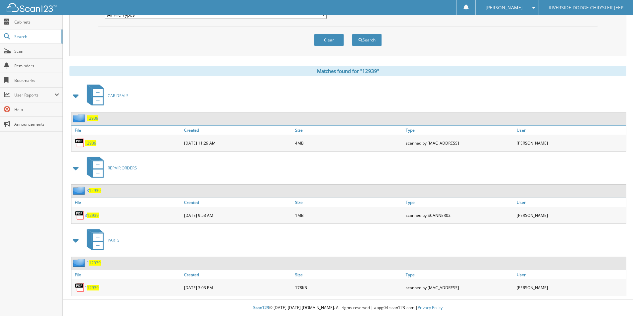
click at [93, 142] on span "12939" at bounding box center [91, 143] width 12 height 6
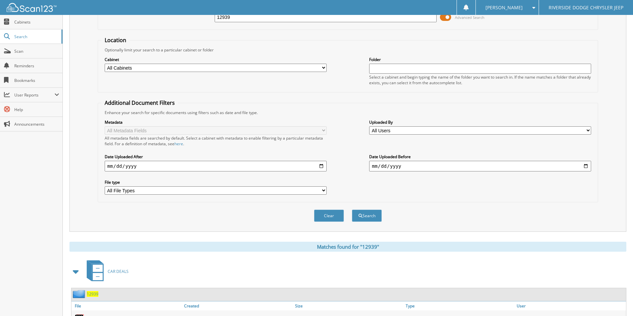
scroll to position [0, 0]
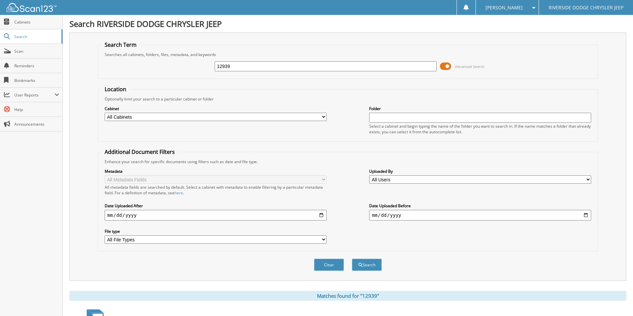
click at [272, 66] on input "12939" at bounding box center [326, 66] width 222 height 10
type input "12838"
click at [352, 259] on button "Search" at bounding box center [367, 265] width 30 height 12
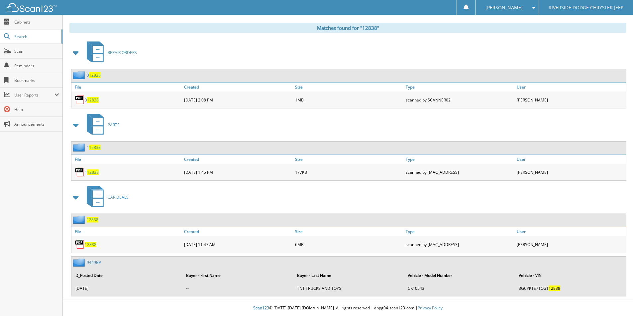
scroll to position [269, 0]
click at [92, 243] on span "12838" at bounding box center [91, 245] width 12 height 6
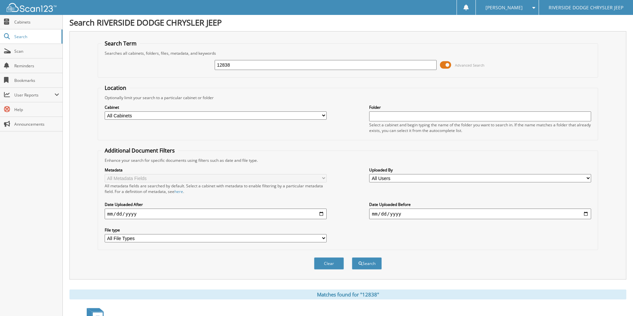
scroll to position [0, 0]
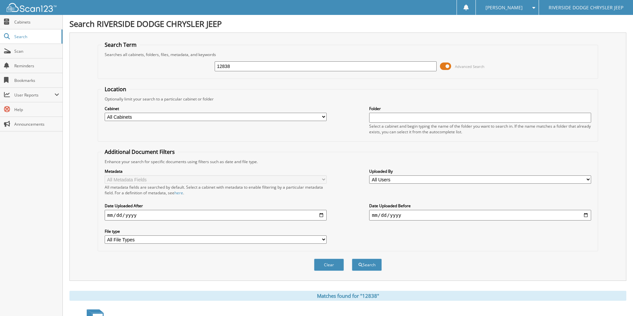
click at [227, 64] on input "12838" at bounding box center [326, 66] width 222 height 10
type input "13011"
click at [352, 259] on button "Search" at bounding box center [367, 265] width 30 height 12
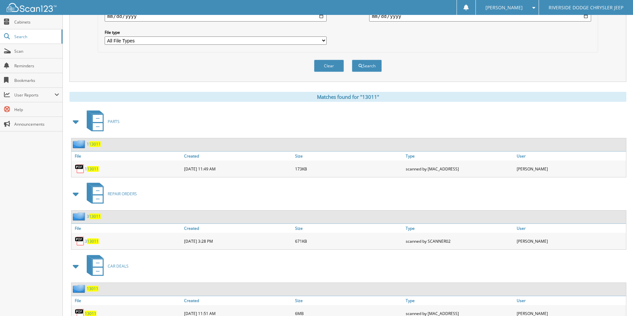
scroll to position [225, 0]
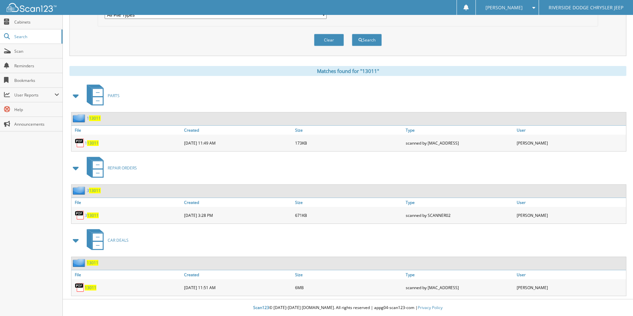
click at [89, 286] on span "13011" at bounding box center [91, 288] width 12 height 6
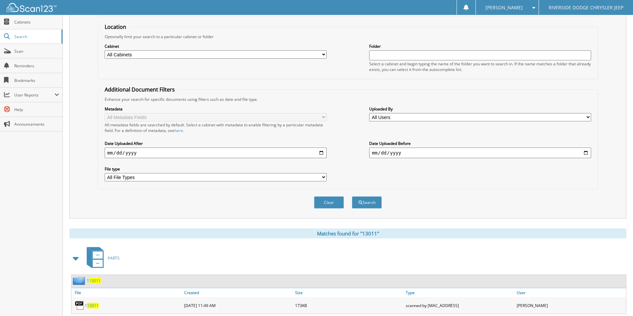
scroll to position [0, 0]
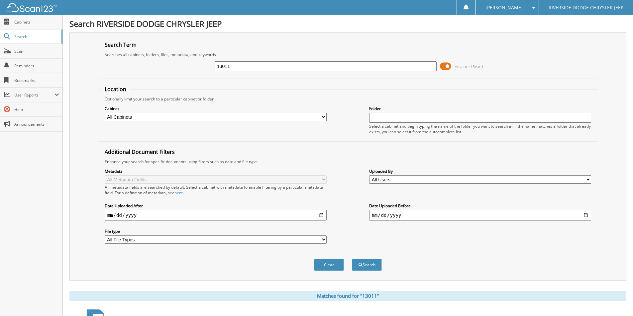
click at [242, 65] on input "13011" at bounding box center [326, 66] width 222 height 10
type input "13016"
click at [352, 259] on button "Search" at bounding box center [367, 265] width 30 height 12
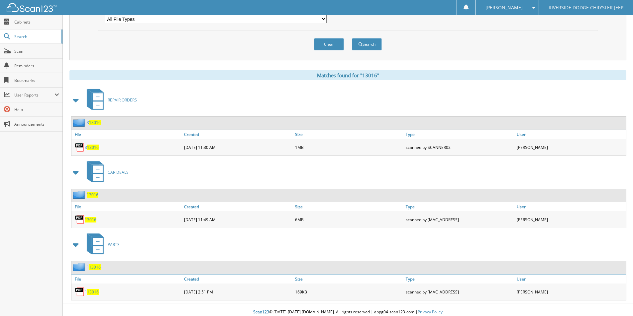
scroll to position [225, 0]
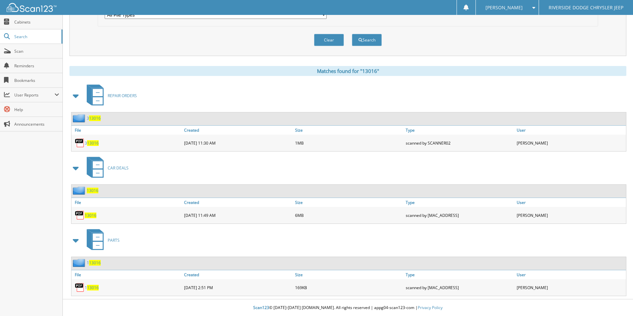
click at [89, 217] on span "13016" at bounding box center [91, 216] width 12 height 6
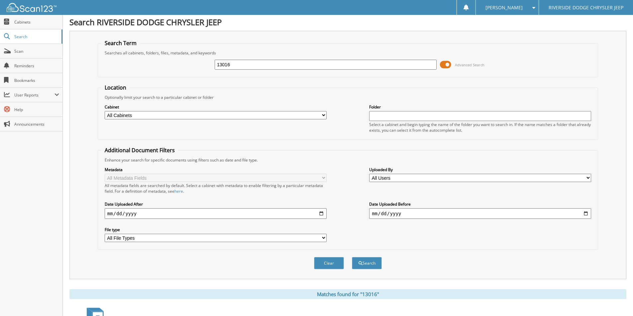
scroll to position [0, 0]
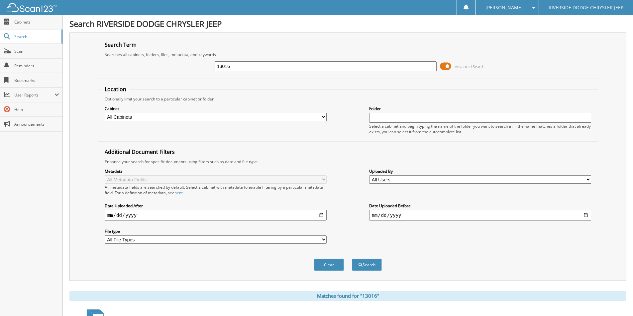
click at [239, 67] on input "13016" at bounding box center [326, 66] width 222 height 10
type input "12981"
click at [352, 259] on button "Search" at bounding box center [367, 265] width 30 height 12
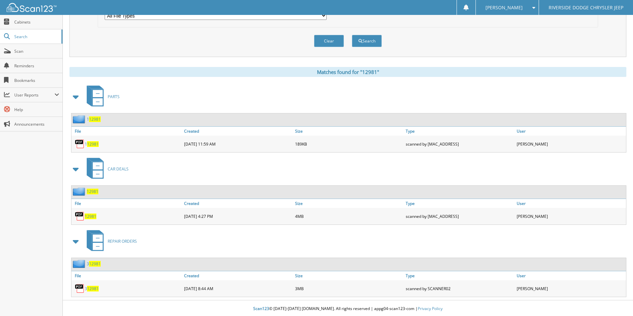
scroll to position [225, 0]
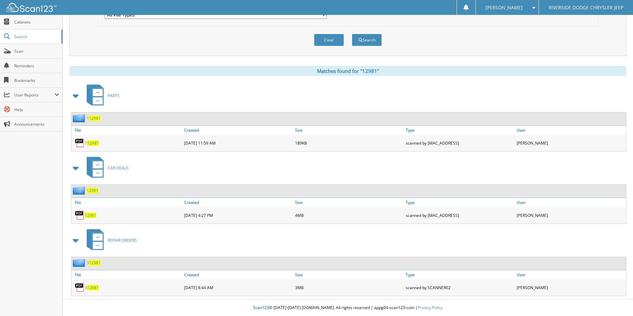
click at [92, 215] on span "12981" at bounding box center [91, 216] width 12 height 6
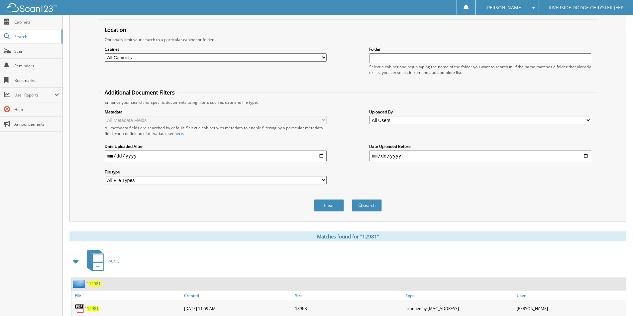
scroll to position [0, 0]
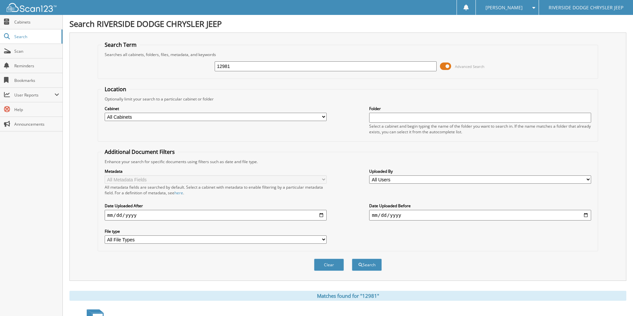
click at [251, 65] on input "12981" at bounding box center [326, 66] width 222 height 10
type input "12889"
click at [352, 259] on button "Search" at bounding box center [367, 265] width 30 height 12
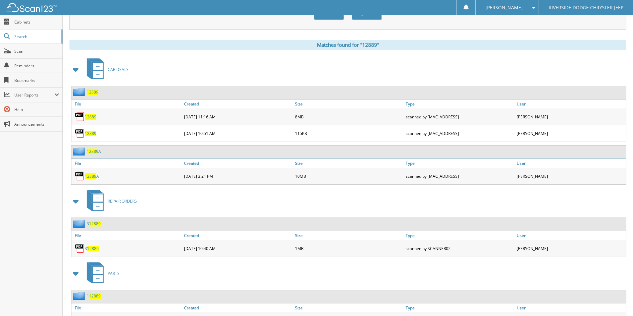
scroll to position [266, 0]
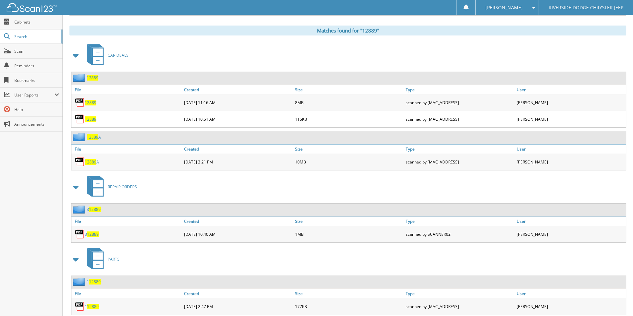
click at [89, 119] on span "12889" at bounding box center [91, 120] width 12 height 6
click at [92, 103] on span "12889" at bounding box center [91, 103] width 12 height 6
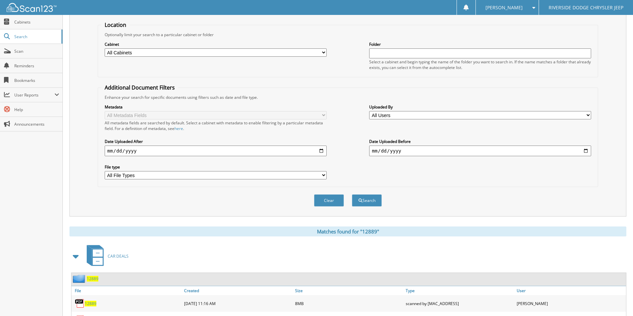
scroll to position [0, 0]
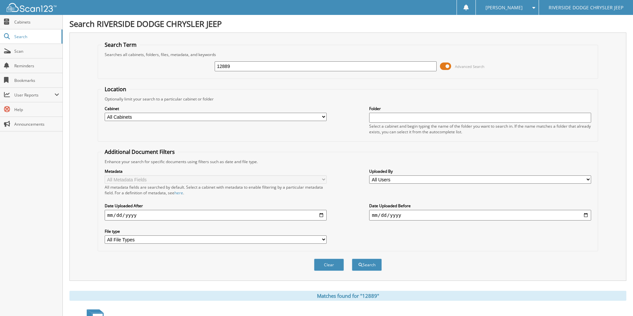
click at [233, 64] on input "12889" at bounding box center [326, 66] width 222 height 10
type input "13019"
click at [352, 259] on button "Search" at bounding box center [367, 265] width 30 height 12
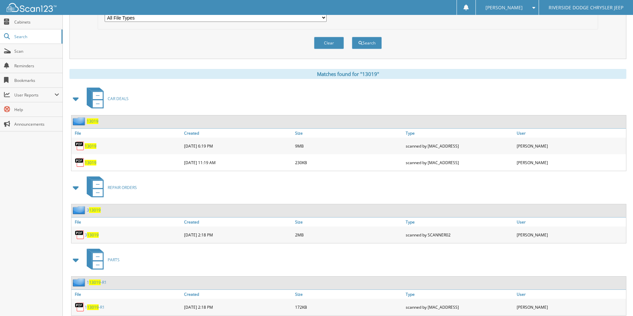
scroll to position [266, 0]
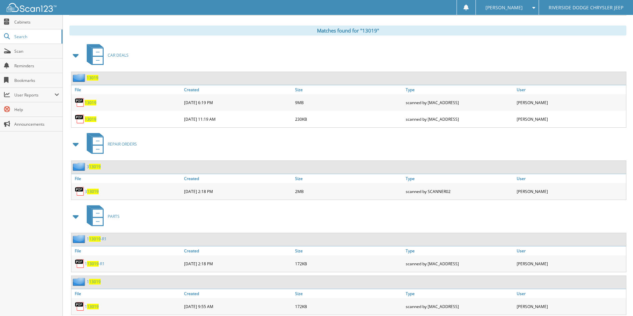
click at [90, 101] on span "13019" at bounding box center [91, 103] width 12 height 6
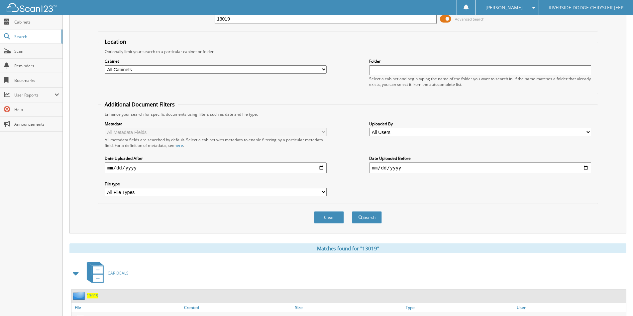
scroll to position [0, 0]
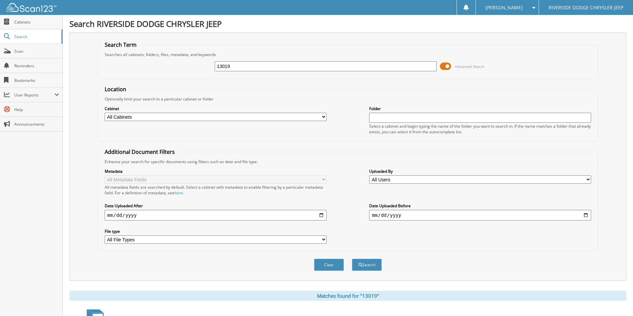
click at [232, 68] on input "13019" at bounding box center [326, 66] width 222 height 10
type input "12976"
click at [352, 259] on button "Search" at bounding box center [367, 265] width 30 height 12
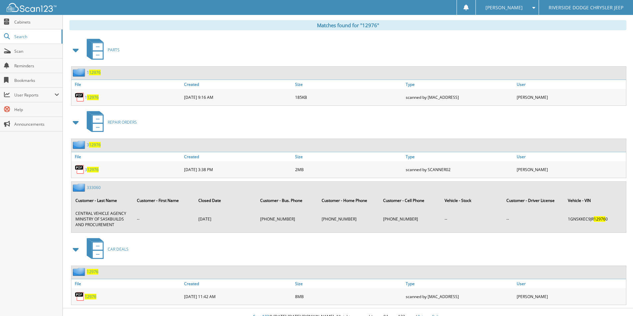
scroll to position [280, 0]
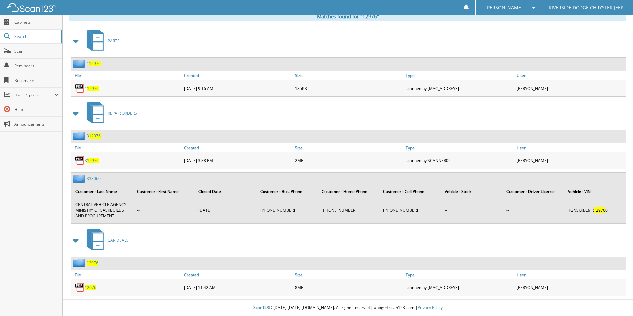
click at [92, 288] on span "12976" at bounding box center [91, 288] width 12 height 6
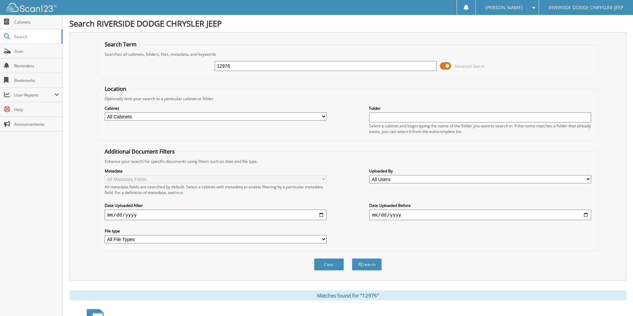
scroll to position [0, 0]
click at [263, 68] on input "12976" at bounding box center [326, 66] width 222 height 10
type input "12966"
click at [352, 259] on button "Search" at bounding box center [367, 265] width 30 height 12
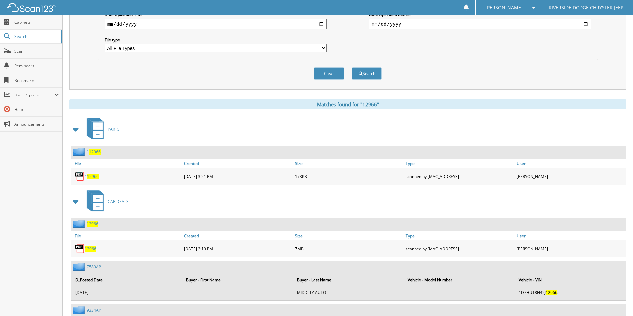
scroll to position [299, 0]
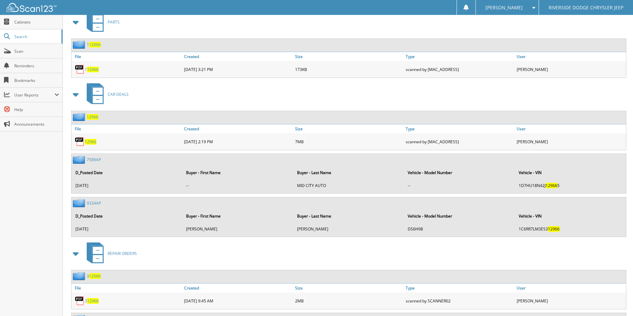
click at [93, 141] on span "12966" at bounding box center [91, 142] width 12 height 6
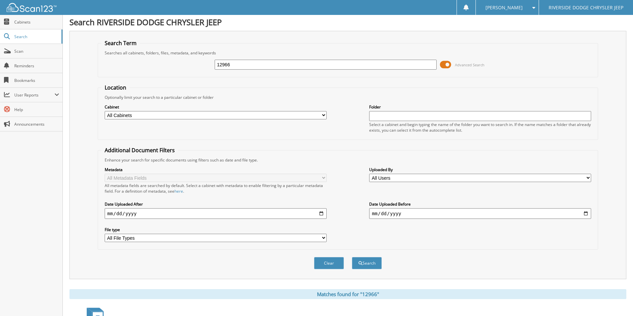
scroll to position [0, 0]
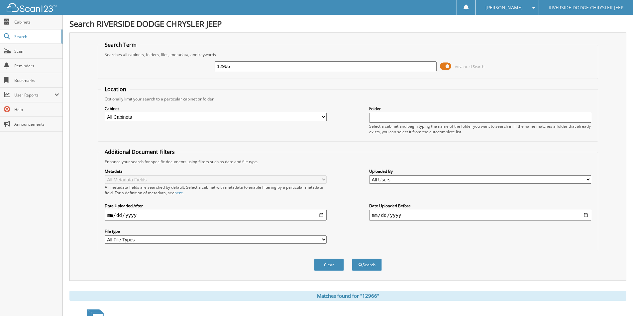
click at [244, 67] on input "12966" at bounding box center [326, 66] width 222 height 10
type input "13051"
click at [352, 259] on button "Search" at bounding box center [367, 265] width 30 height 12
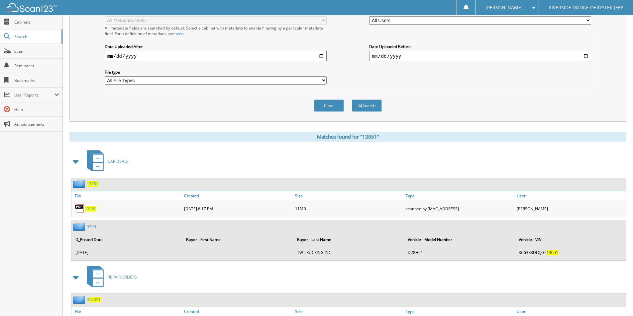
scroll to position [199, 0]
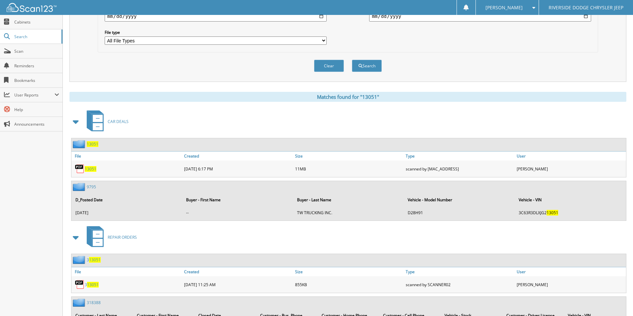
click at [91, 167] on span "13051" at bounding box center [91, 169] width 12 height 6
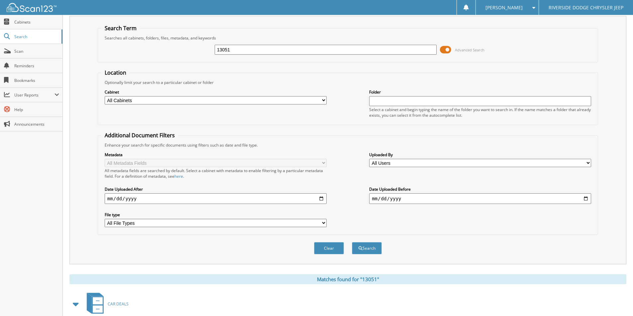
scroll to position [0, 0]
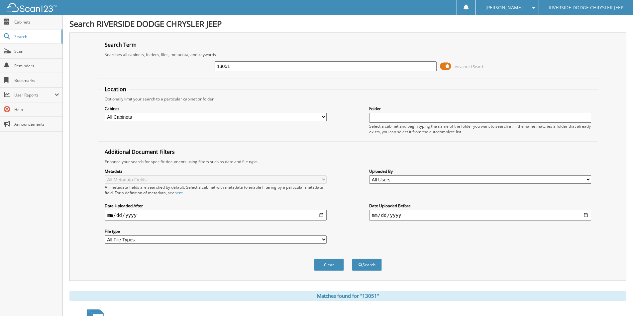
click at [261, 63] on input "13051" at bounding box center [326, 66] width 222 height 10
click at [260, 63] on input "13051" at bounding box center [326, 66] width 222 height 10
click at [257, 67] on input "13051" at bounding box center [326, 66] width 222 height 10
type input "13062"
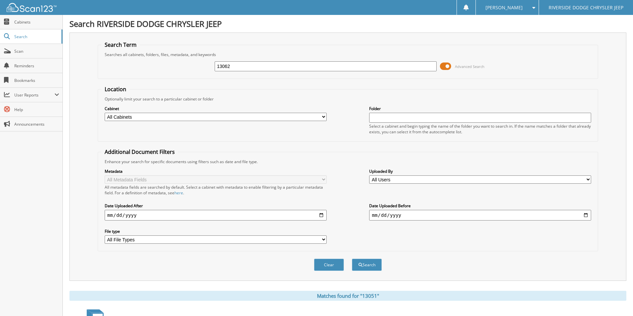
click at [352, 259] on button "Search" at bounding box center [367, 265] width 30 height 12
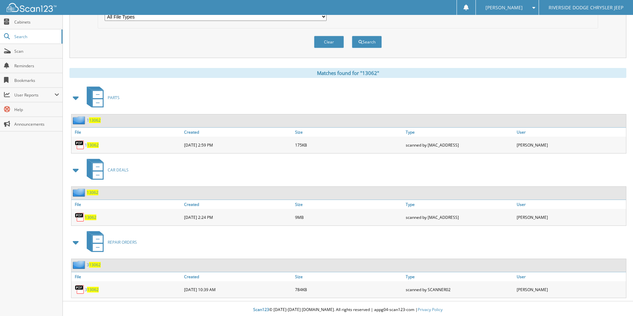
scroll to position [225, 0]
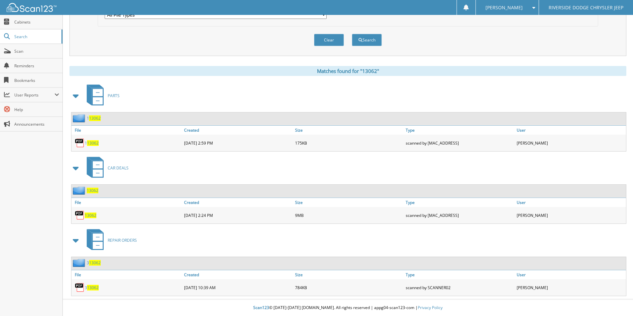
click at [92, 216] on span "13062" at bounding box center [91, 216] width 12 height 6
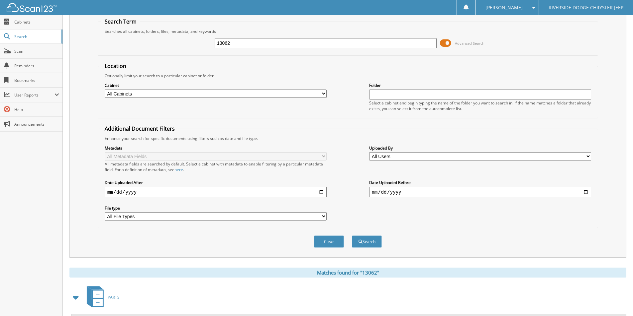
scroll to position [0, 0]
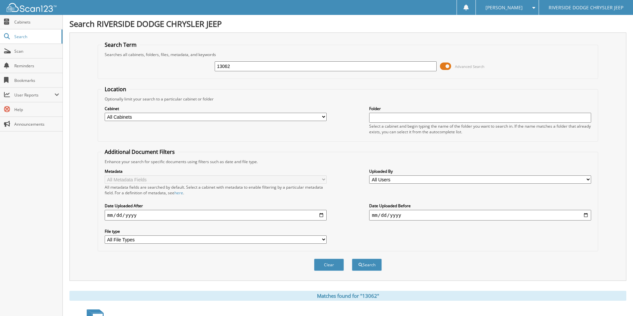
click at [249, 62] on input "13062" at bounding box center [326, 66] width 222 height 10
type input "12994"
click at [352, 259] on button "Search" at bounding box center [367, 265] width 30 height 12
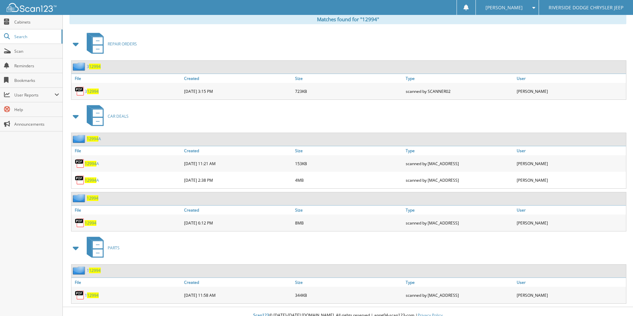
scroll to position [285, 0]
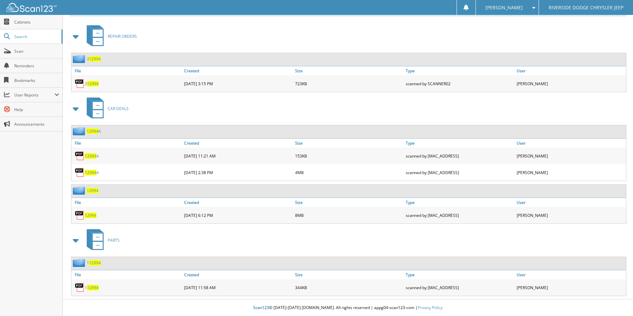
click at [90, 214] on span "12994" at bounding box center [91, 216] width 12 height 6
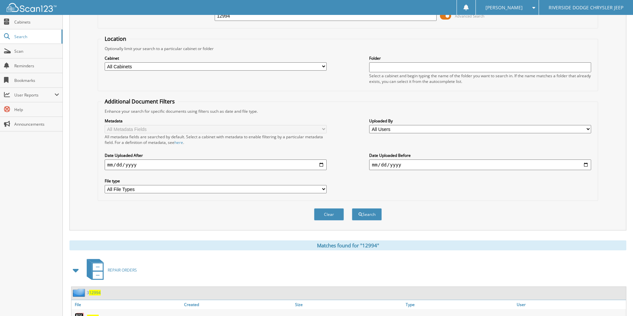
scroll to position [0, 0]
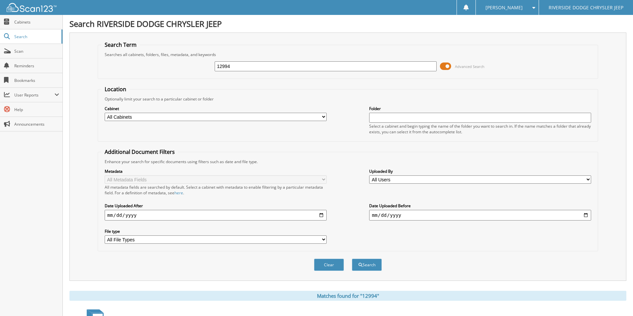
click at [277, 70] on input "12994" at bounding box center [326, 66] width 222 height 10
type input "13021"
click at [352, 259] on button "Search" at bounding box center [367, 265] width 30 height 12
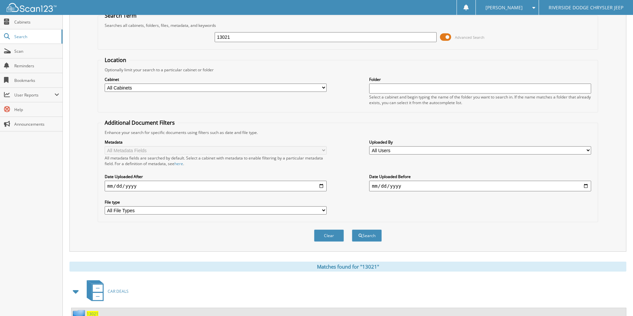
scroll to position [166, 0]
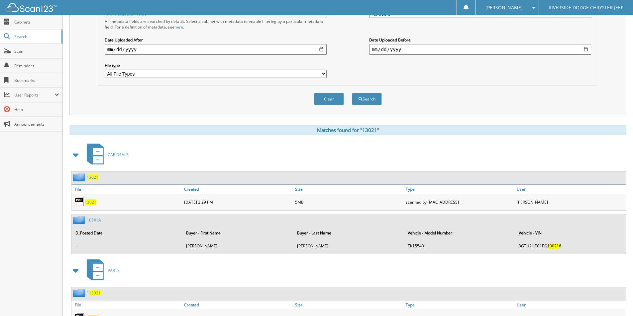
click at [91, 203] on span "13021" at bounding box center [91, 203] width 12 height 6
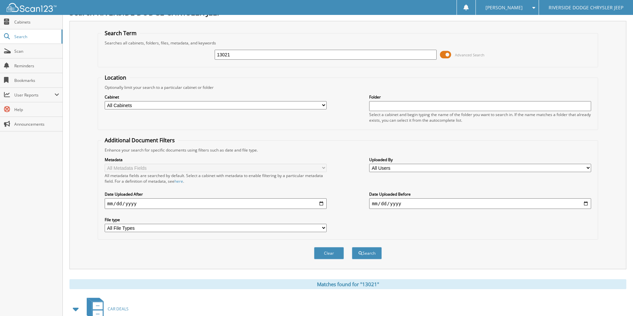
scroll to position [0, 0]
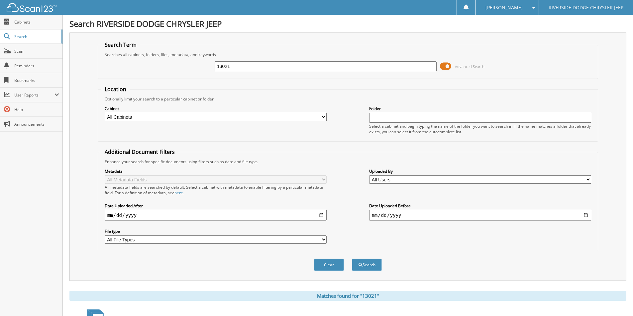
click at [238, 65] on input "13021" at bounding box center [326, 66] width 222 height 10
type input "12948"
click at [352, 259] on button "Search" at bounding box center [367, 265] width 30 height 12
click at [243, 64] on input "12948" at bounding box center [326, 66] width 222 height 10
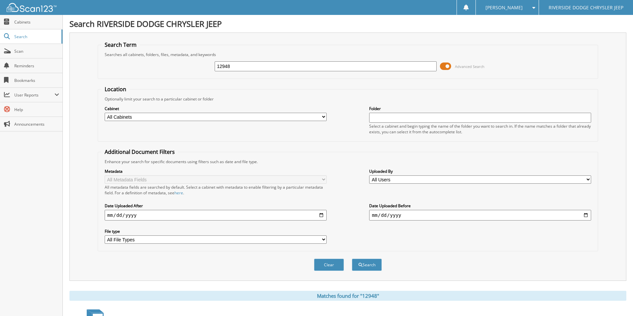
click at [243, 64] on input "12948" at bounding box center [326, 66] width 222 height 10
type input "13026"
click at [352, 259] on button "Search" at bounding box center [367, 265] width 30 height 12
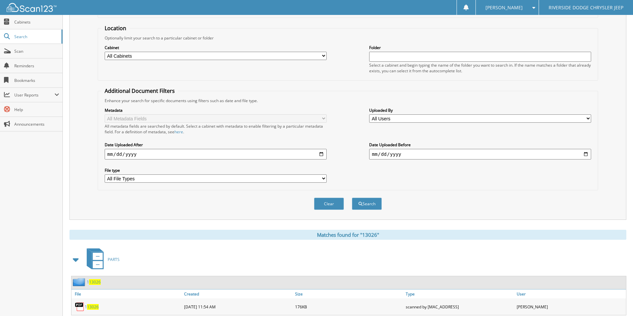
scroll to position [166, 0]
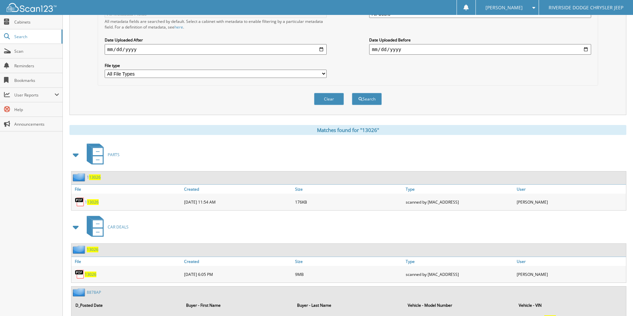
click at [90, 273] on span "13026" at bounding box center [91, 275] width 12 height 6
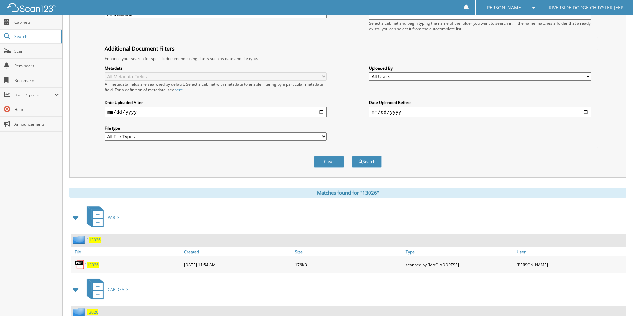
scroll to position [33, 0]
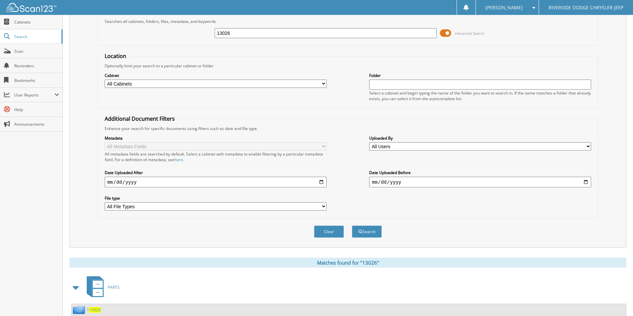
click at [243, 35] on input "13026" at bounding box center [326, 33] width 222 height 10
type input "12764"
click at [352, 226] on button "Search" at bounding box center [367, 232] width 30 height 12
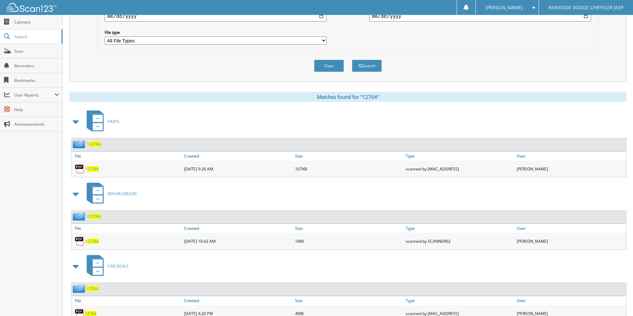
scroll to position [225, 0]
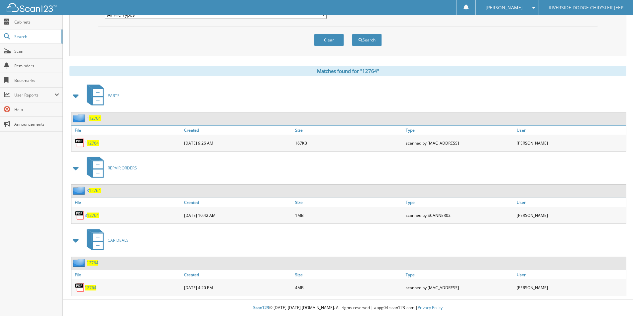
click at [92, 287] on span "12764" at bounding box center [91, 288] width 12 height 6
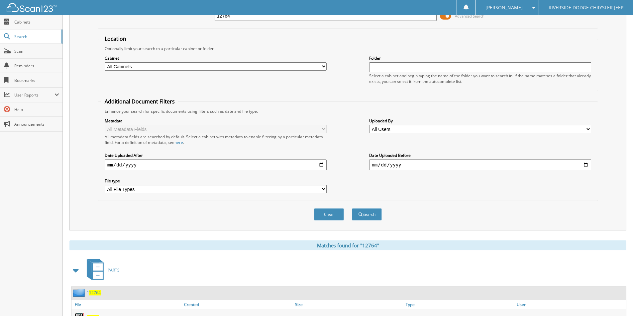
scroll to position [0, 0]
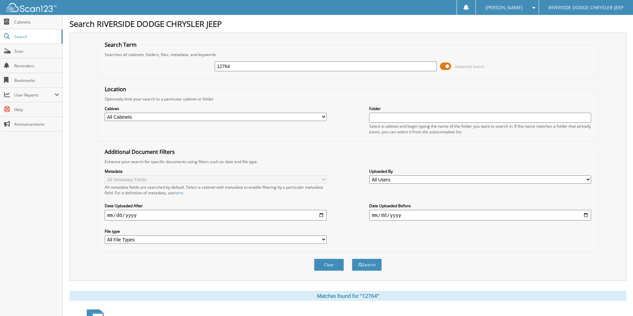
click at [236, 66] on input "12764" at bounding box center [326, 66] width 222 height 10
type input "12955"
click at [352, 259] on button "Search" at bounding box center [367, 265] width 30 height 12
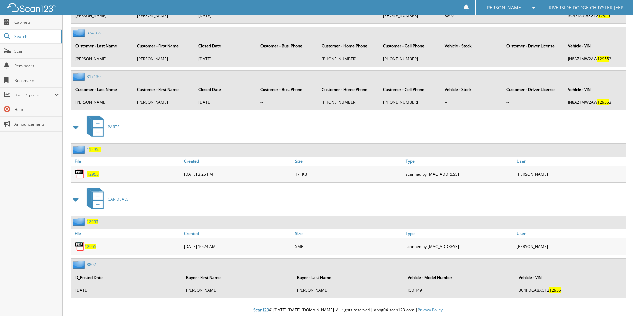
scroll to position [965, 0]
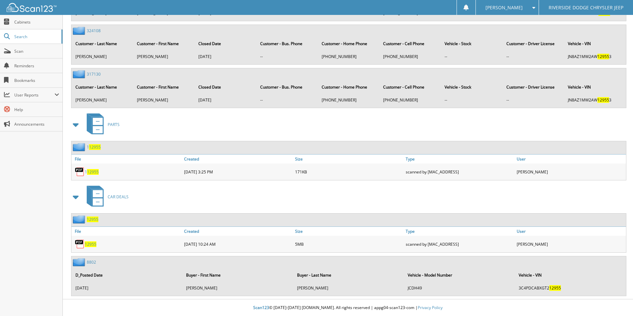
click at [90, 244] on span "12955" at bounding box center [91, 245] width 12 height 6
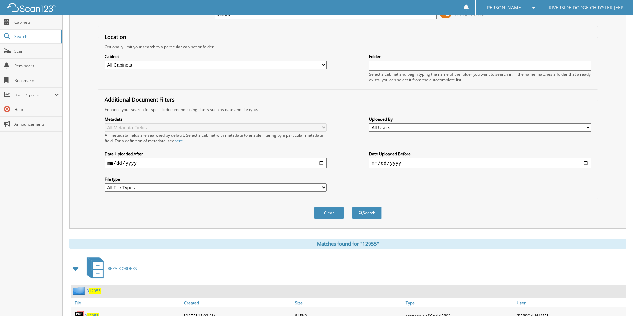
scroll to position [0, 0]
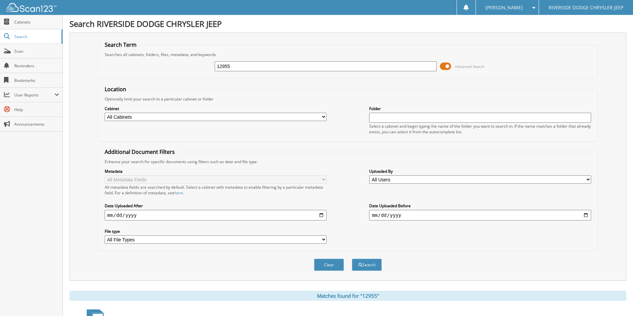
click at [258, 69] on input "12955" at bounding box center [326, 66] width 222 height 10
type input "12973"
click at [352, 259] on button "Search" at bounding box center [367, 265] width 30 height 12
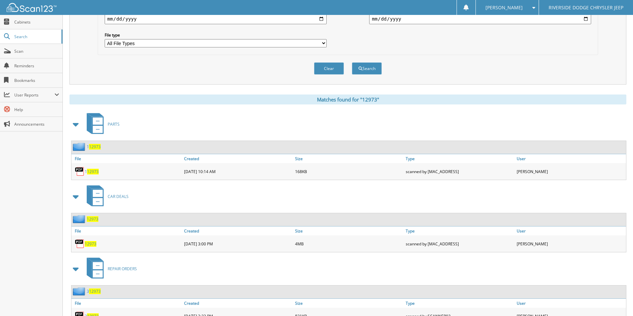
scroll to position [199, 0]
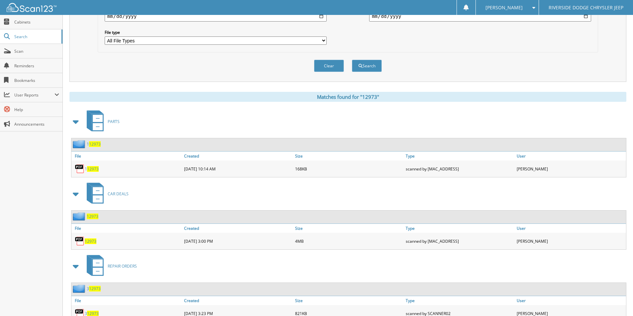
click at [93, 240] on span "12973" at bounding box center [91, 242] width 12 height 6
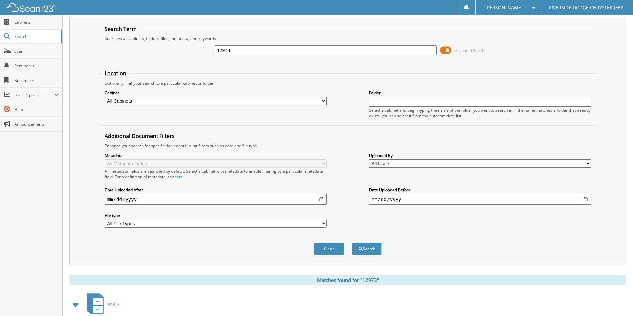
scroll to position [0, 0]
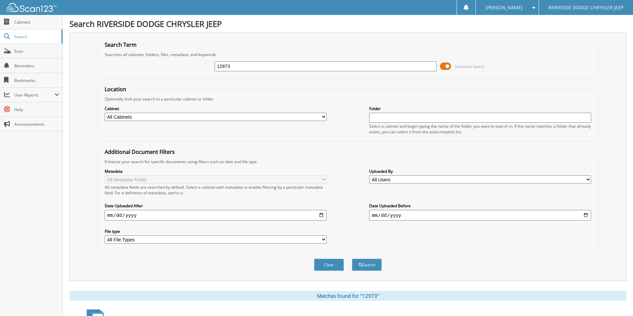
click at [254, 64] on input "12973" at bounding box center [326, 66] width 222 height 10
click at [254, 65] on input "12973" at bounding box center [326, 66] width 222 height 10
type input "12715A"
click at [352, 259] on button "Search" at bounding box center [367, 265] width 30 height 12
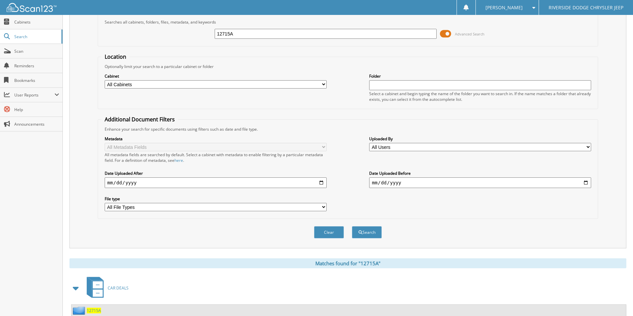
scroll to position [81, 0]
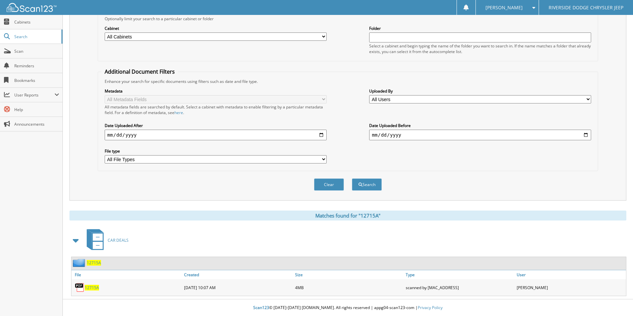
click at [94, 286] on span "12715A" at bounding box center [92, 288] width 14 height 6
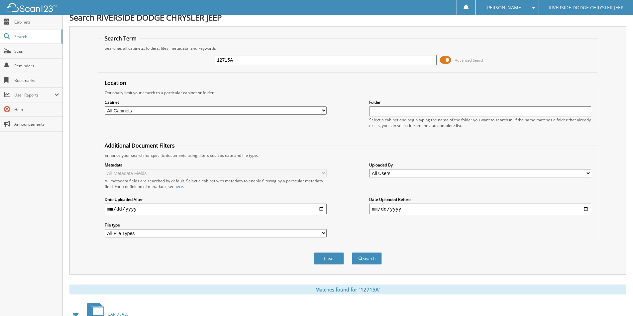
scroll to position [0, 0]
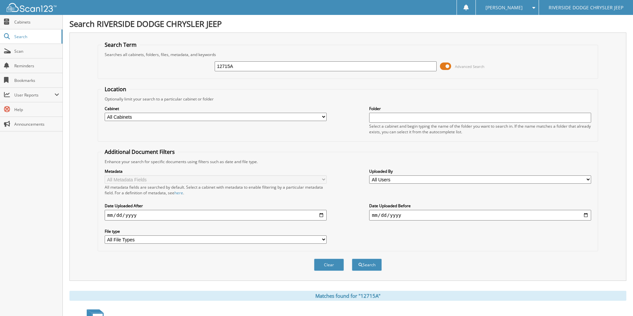
click at [238, 67] on input "12715A" at bounding box center [326, 66] width 222 height 10
type input "U4645"
click at [352, 259] on button "Search" at bounding box center [367, 265] width 30 height 12
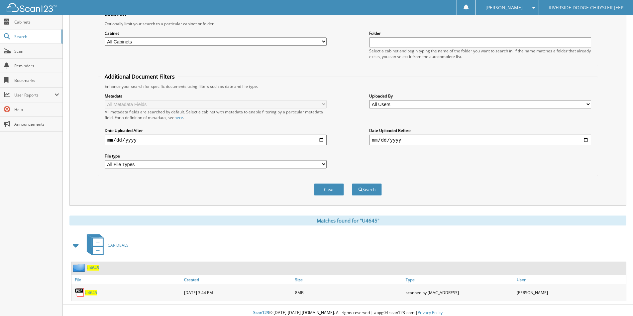
scroll to position [81, 0]
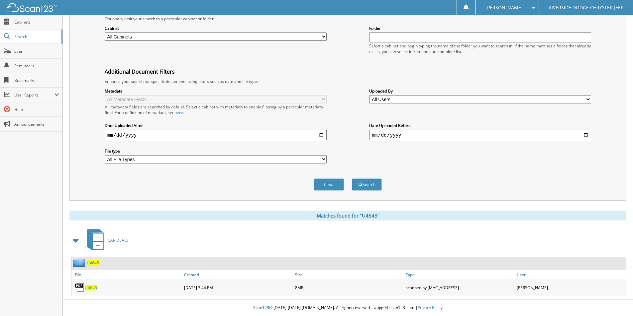
click at [87, 289] on span "U4645" at bounding box center [91, 288] width 12 height 6
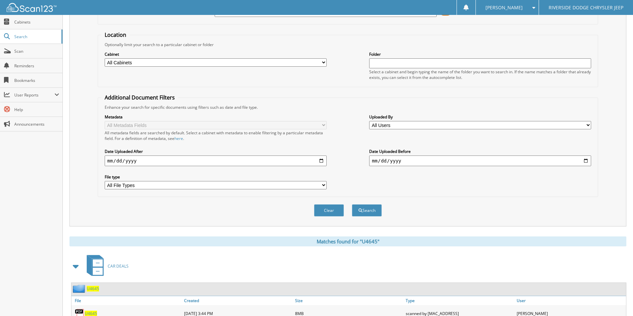
scroll to position [0, 0]
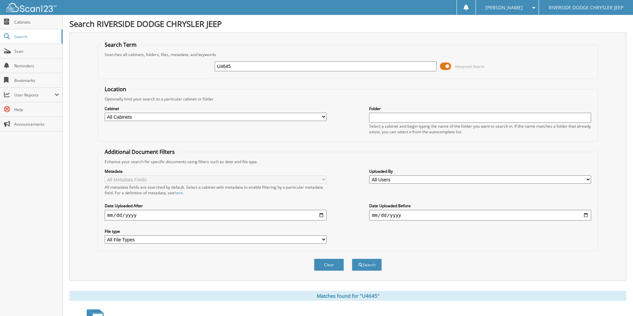
click at [240, 67] on input "U4645" at bounding box center [326, 66] width 222 height 10
type input "12745A"
click at [352, 259] on button "Search" at bounding box center [367, 265] width 30 height 12
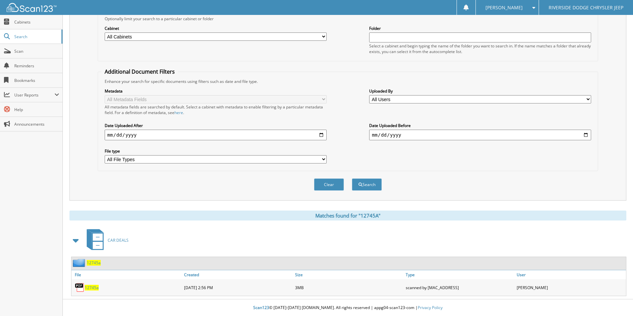
click at [91, 288] on span "12745a" at bounding box center [92, 288] width 14 height 6
click at [91, 262] on span "12745a" at bounding box center [94, 263] width 14 height 6
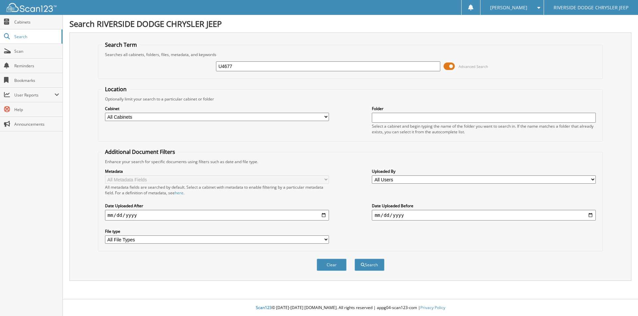
type input "U4677"
click at [354, 259] on button "Search" at bounding box center [369, 265] width 30 height 12
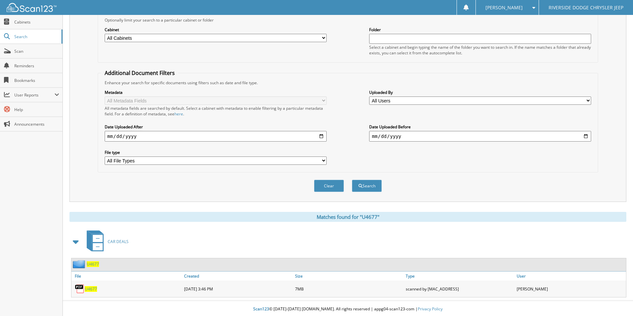
scroll to position [81, 0]
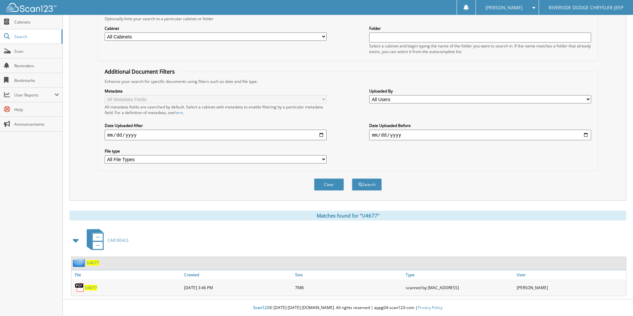
click span "U4677"
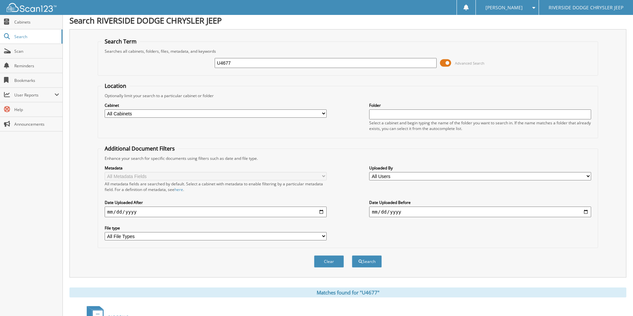
scroll to position [0, 0]
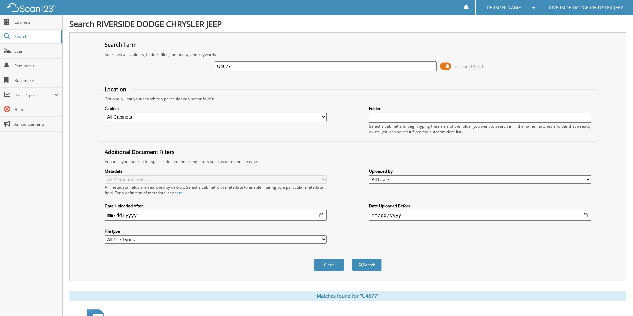
click input "U4677"
type input "12855A"
click button "Search"
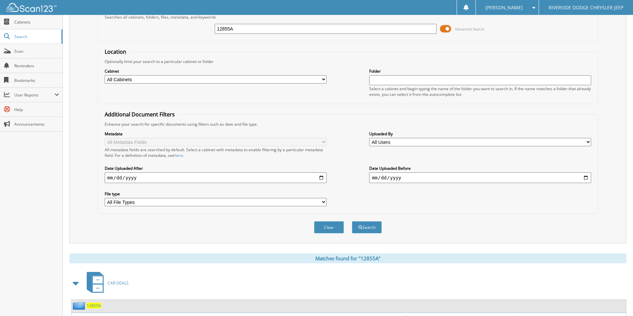
scroll to position [81, 0]
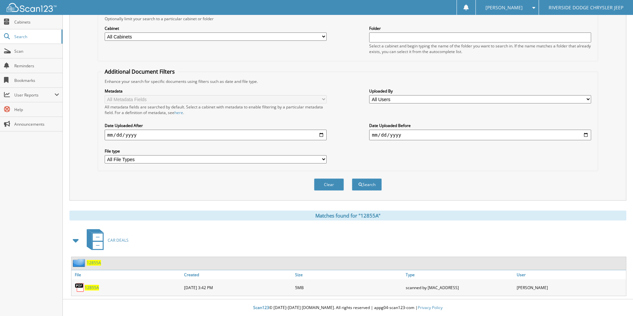
click at [93, 287] on span "12855A" at bounding box center [92, 288] width 14 height 6
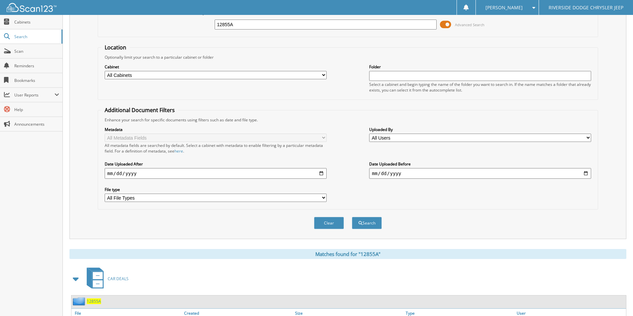
scroll to position [0, 0]
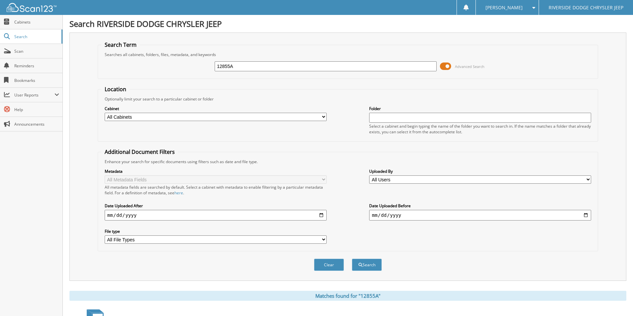
click at [248, 68] on input "12855A" at bounding box center [326, 66] width 222 height 10
type input "12905A"
click at [352, 259] on button "Search" at bounding box center [367, 265] width 30 height 12
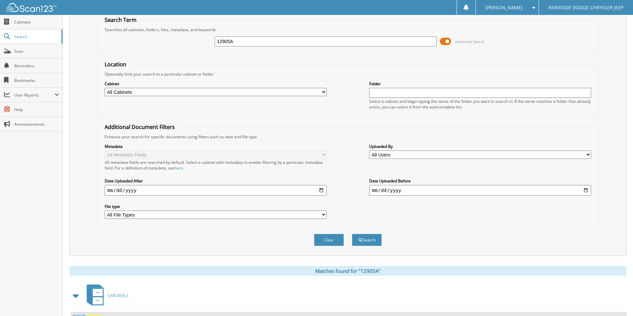
scroll to position [81, 0]
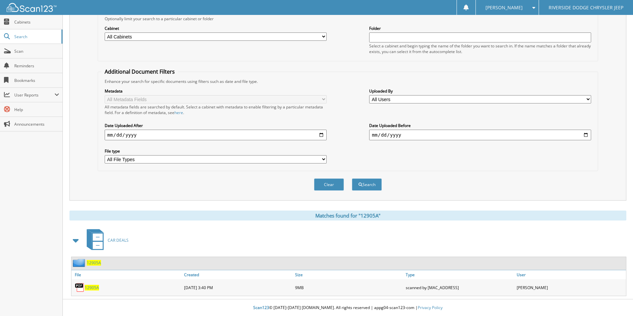
click at [91, 287] on span "12905A" at bounding box center [92, 288] width 14 height 6
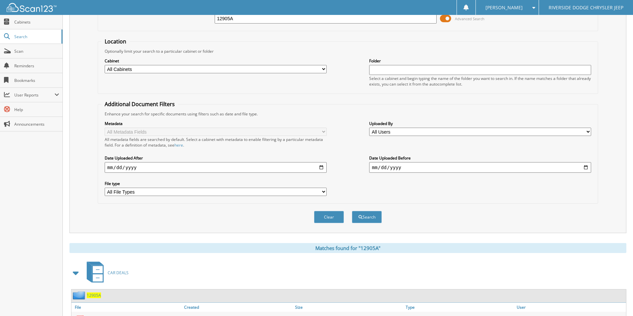
scroll to position [0, 0]
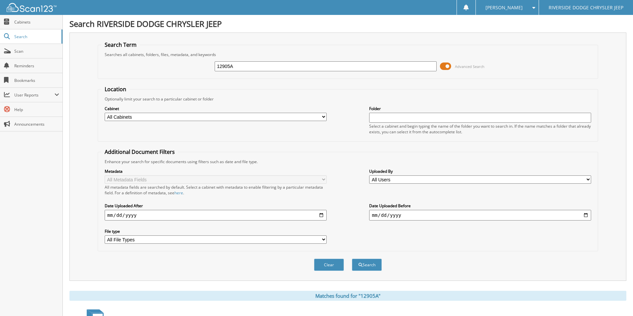
click at [239, 65] on input "12905A" at bounding box center [326, 66] width 222 height 10
type input "12902A"
click at [352, 259] on button "Search" at bounding box center [367, 265] width 30 height 12
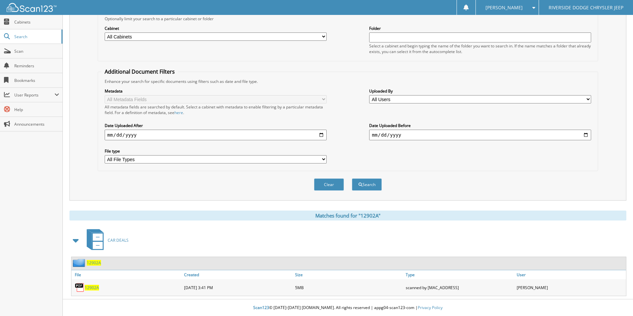
click at [93, 288] on span "12902A" at bounding box center [92, 288] width 14 height 6
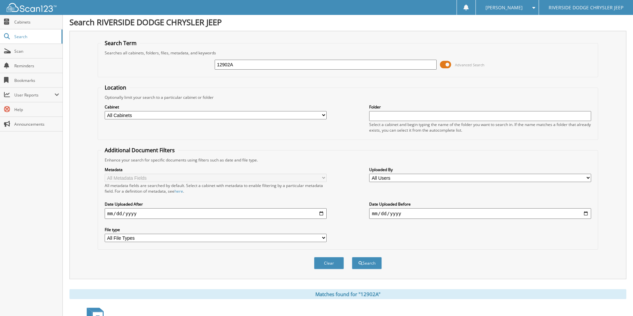
scroll to position [0, 0]
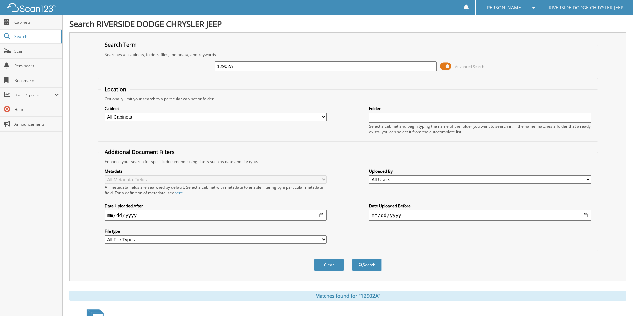
click at [242, 65] on input "12902A" at bounding box center [326, 66] width 222 height 10
type input "U4656"
click at [352, 259] on button "Search" at bounding box center [367, 265] width 30 height 12
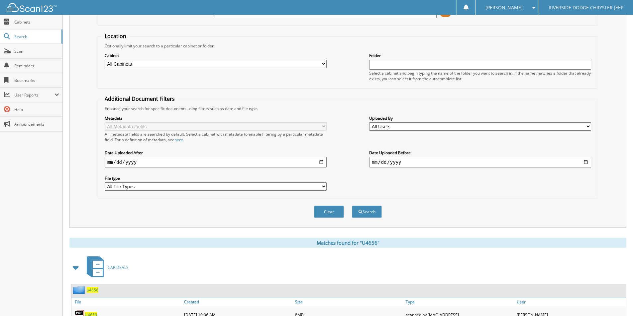
scroll to position [124, 0]
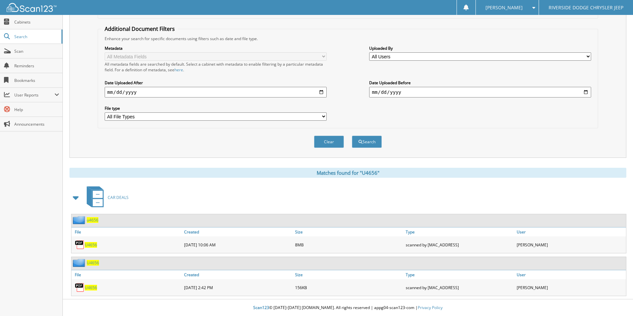
click at [94, 288] on span "U4656" at bounding box center [91, 288] width 12 height 6
click at [94, 220] on span "u4656" at bounding box center [93, 221] width 12 height 6
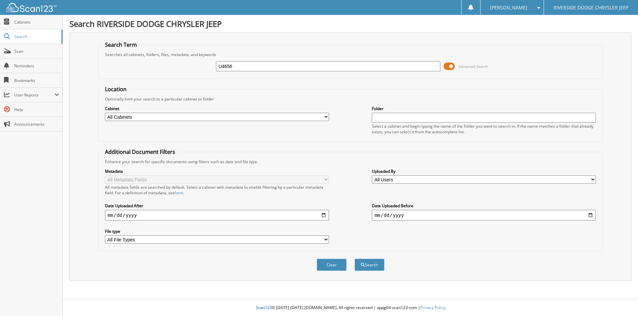
type input "U4656"
click at [354, 259] on button "Search" at bounding box center [369, 265] width 30 height 12
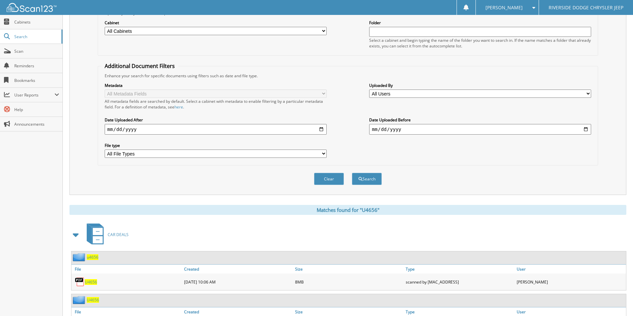
scroll to position [124, 0]
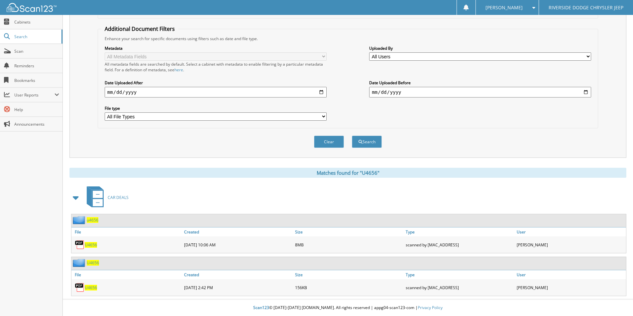
click at [91, 288] on span "U4656" at bounding box center [91, 288] width 12 height 6
click at [91, 243] on span "U4656" at bounding box center [91, 245] width 12 height 6
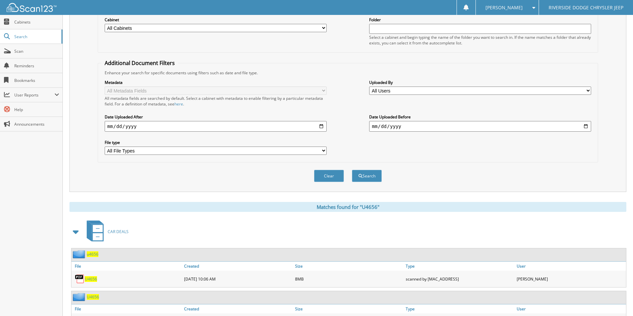
scroll to position [0, 0]
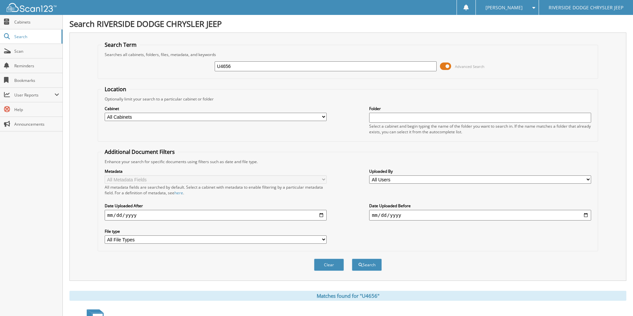
click at [231, 69] on input "U4656" at bounding box center [326, 66] width 222 height 10
type input "U4675"
click at [352, 259] on button "Search" at bounding box center [367, 265] width 30 height 12
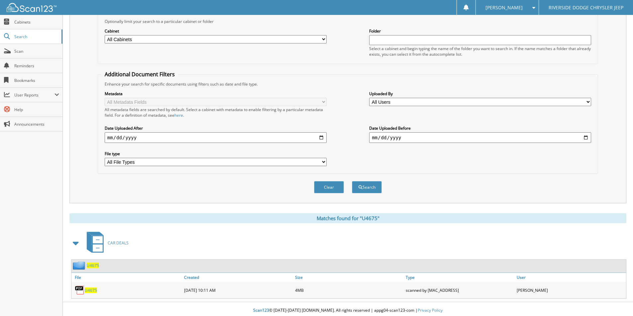
scroll to position [81, 0]
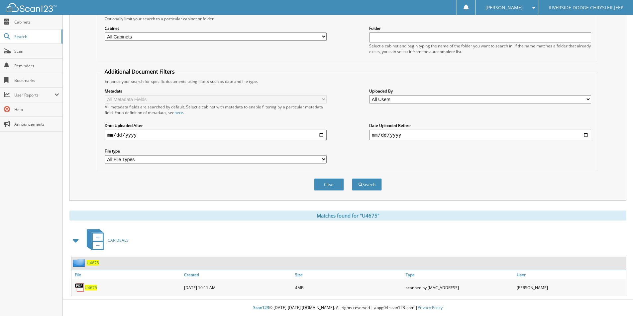
click at [92, 288] on span "U4675" at bounding box center [91, 288] width 12 height 6
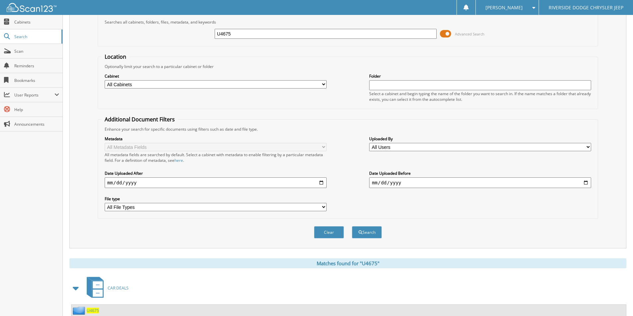
scroll to position [0, 0]
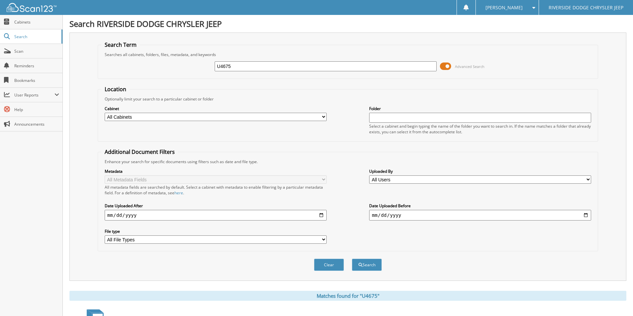
click at [241, 69] on input "U4675" at bounding box center [326, 66] width 222 height 10
type input "U4659A"
click at [352, 259] on button "Search" at bounding box center [367, 265] width 30 height 12
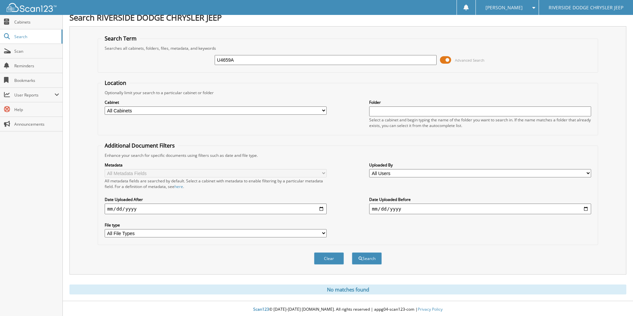
scroll to position [8, 0]
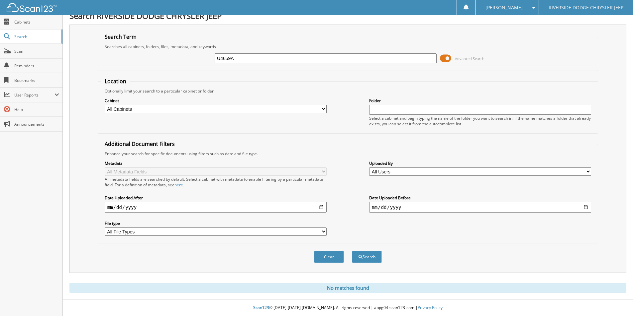
drag, startPoint x: 243, startPoint y: 58, endPoint x: 177, endPoint y: 60, distance: 65.4
click at [177, 60] on div "U4659A Advanced Search" at bounding box center [347, 58] width 493 height 18
type input "U4659A"
click at [352, 251] on button "Search" at bounding box center [367, 257] width 30 height 12
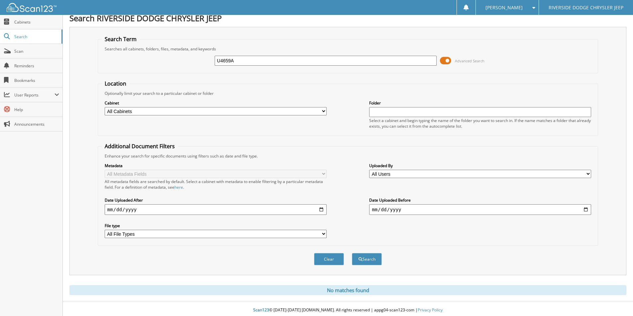
scroll to position [8, 0]
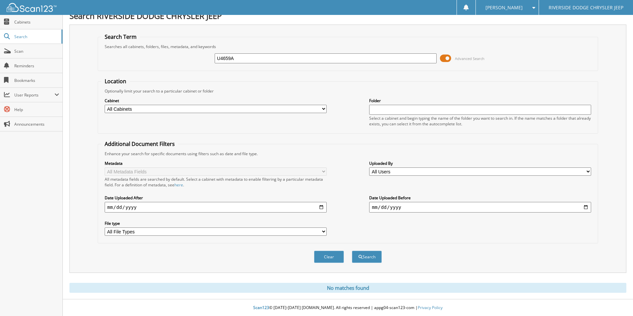
click at [244, 57] on input "U4659A" at bounding box center [326, 58] width 222 height 10
type input "12766A"
click at [352, 251] on button "Search" at bounding box center [367, 257] width 30 height 12
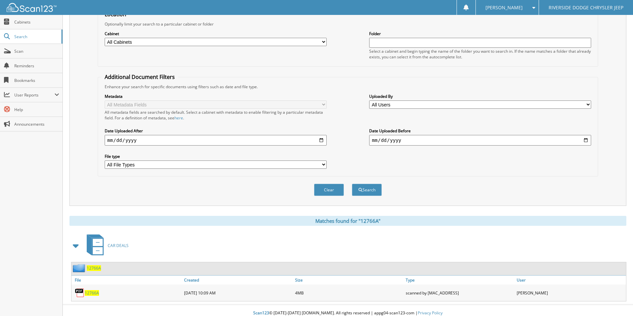
scroll to position [81, 0]
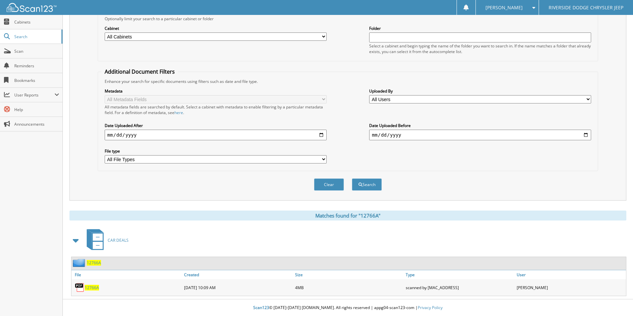
click at [95, 288] on span "12766A" at bounding box center [92, 288] width 14 height 6
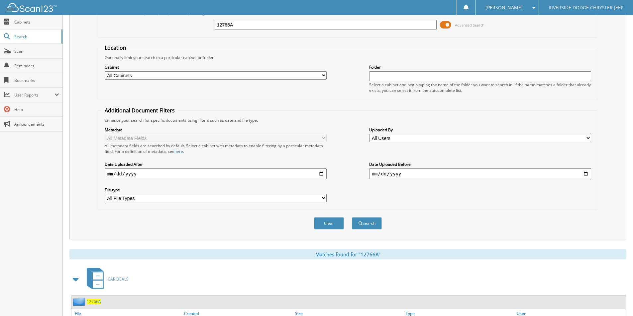
scroll to position [0, 0]
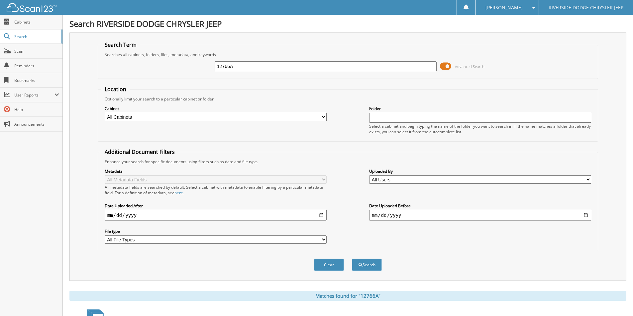
click at [243, 63] on input "12766A" at bounding box center [326, 66] width 222 height 10
type input "U4658"
click at [352, 259] on button "Search" at bounding box center [367, 265] width 30 height 12
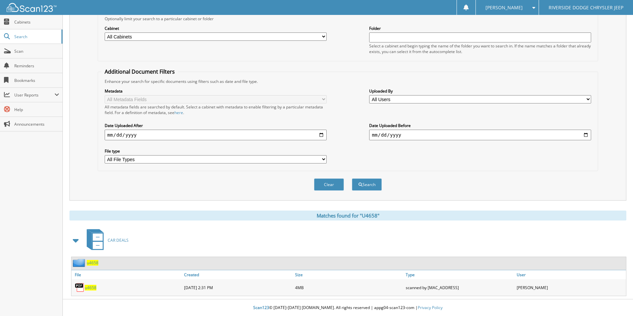
click at [91, 287] on span "u4658" at bounding box center [91, 288] width 12 height 6
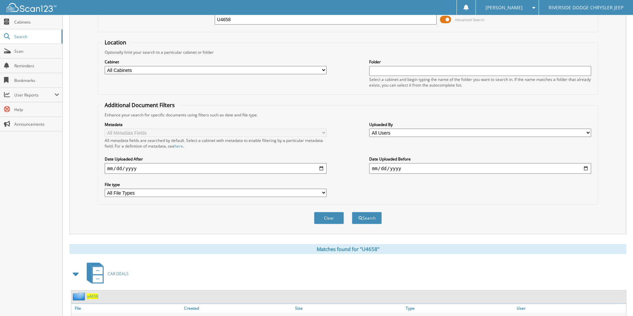
scroll to position [0, 0]
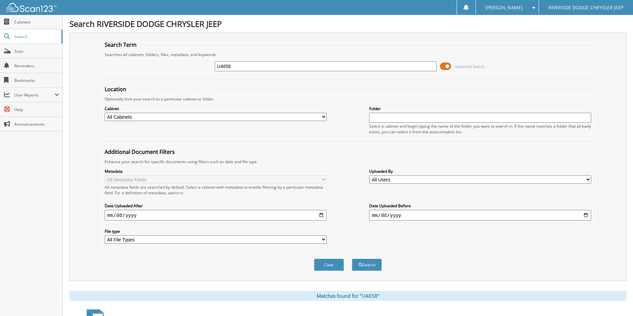
click at [238, 66] on input "U4658" at bounding box center [326, 66] width 222 height 10
type input "12964A"
click at [352, 259] on button "Search" at bounding box center [367, 265] width 30 height 12
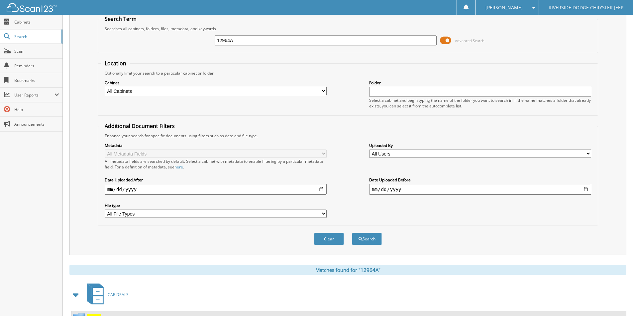
scroll to position [81, 0]
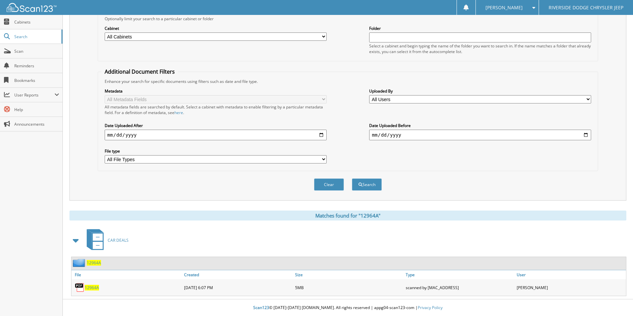
click at [92, 288] on span "12964A" at bounding box center [92, 288] width 14 height 6
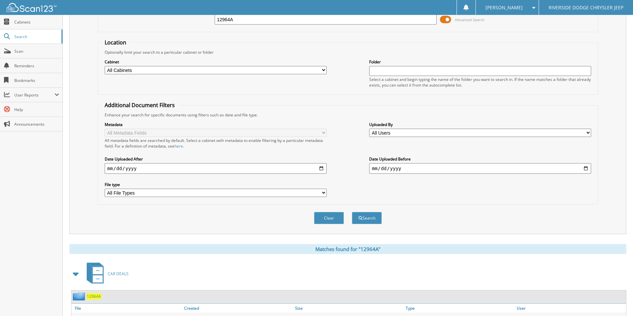
scroll to position [0, 0]
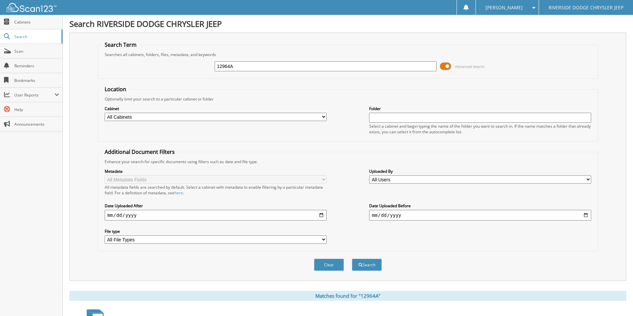
click at [237, 66] on input "12964A" at bounding box center [326, 66] width 222 height 10
type input "U4687"
click at [352, 259] on button "Search" at bounding box center [367, 265] width 30 height 12
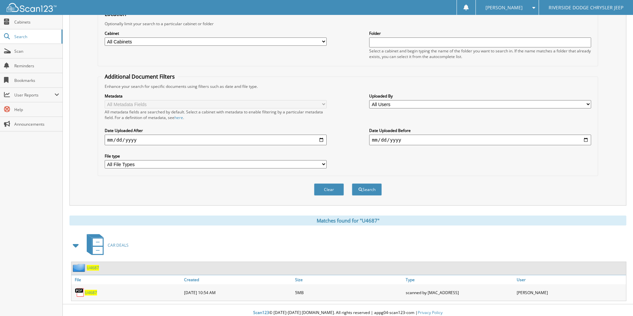
scroll to position [81, 0]
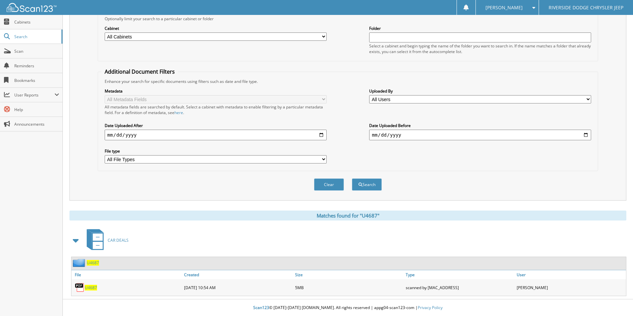
click at [91, 289] on span "U4687" at bounding box center [91, 288] width 12 height 6
click at [93, 263] on span "U4687" at bounding box center [93, 263] width 12 height 6
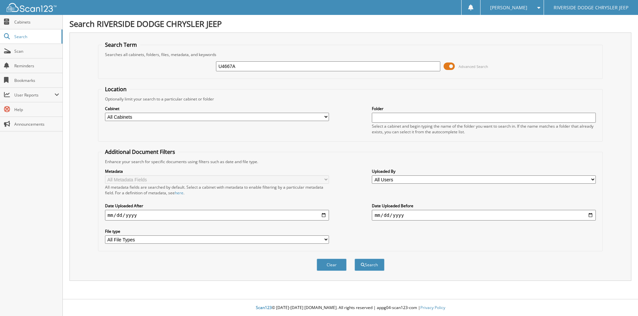
type input "U4667A"
click at [354, 259] on button "Search" at bounding box center [369, 265] width 30 height 12
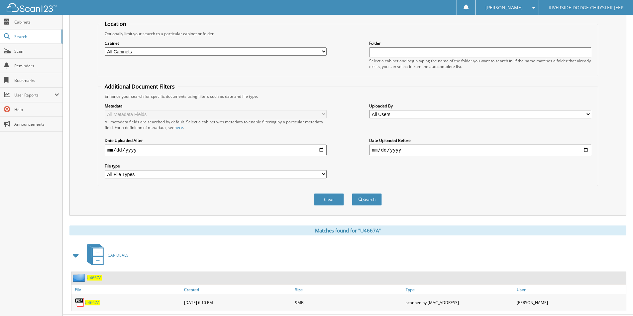
scroll to position [81, 0]
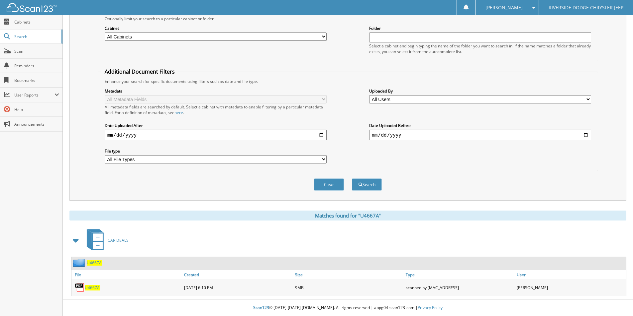
click at [96, 288] on span "U4667A" at bounding box center [92, 288] width 15 height 6
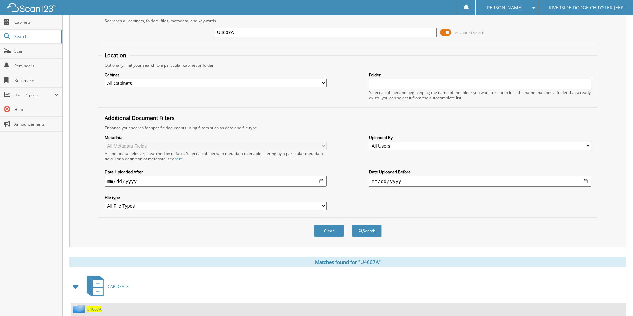
scroll to position [0, 0]
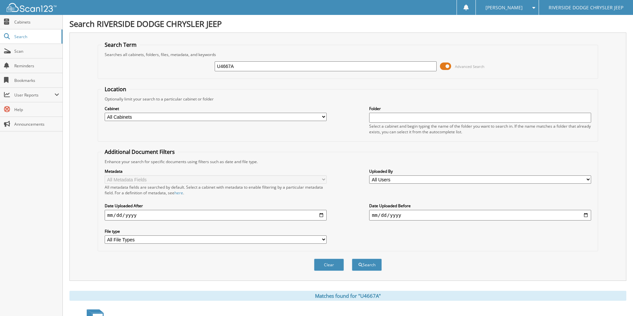
click at [245, 68] on input "U4667A" at bounding box center [326, 66] width 222 height 10
type input "U4659A"
click at [352, 259] on button "Search" at bounding box center [367, 265] width 30 height 12
